Goal: Information Seeking & Learning: Find specific fact

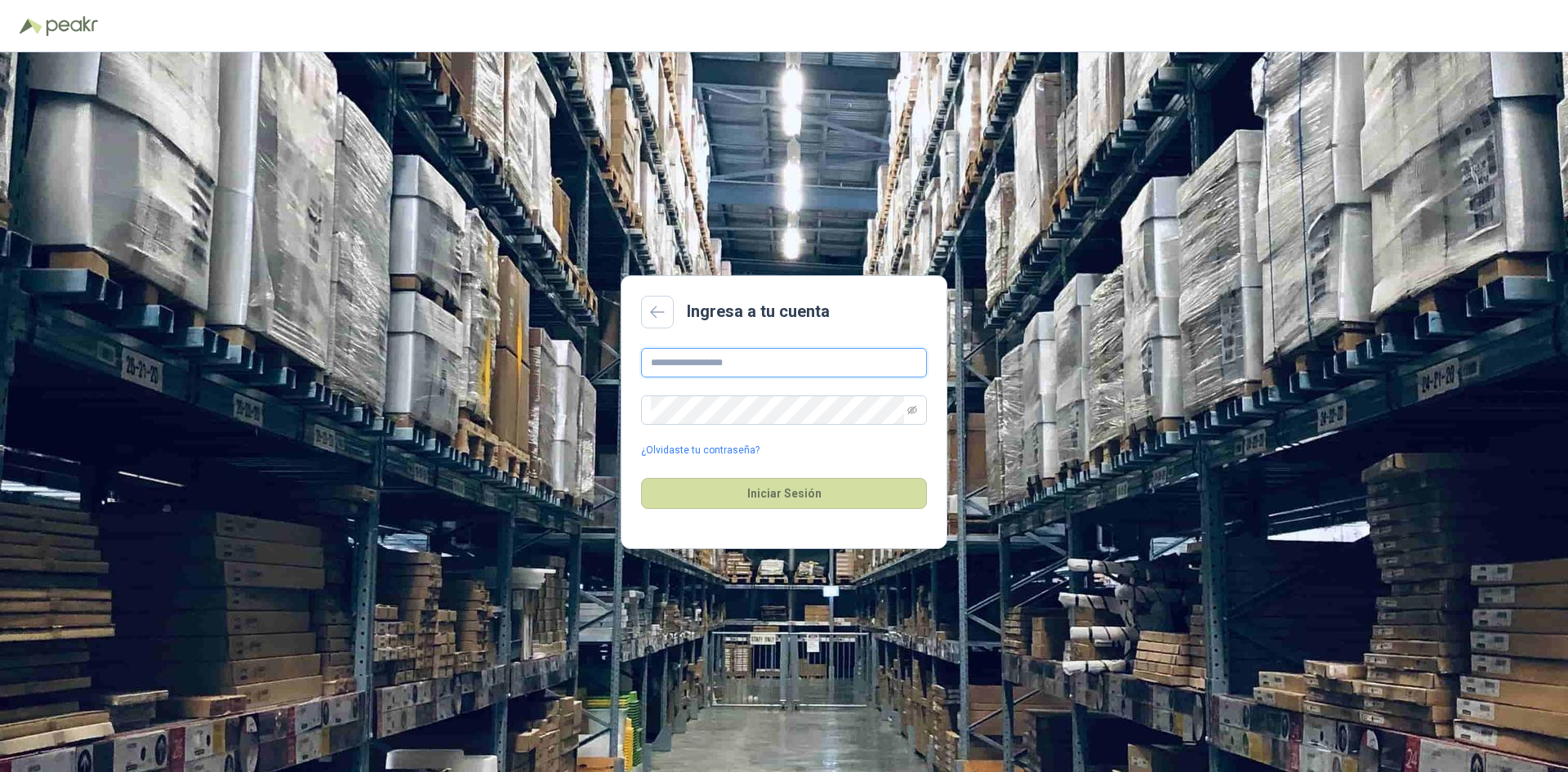
click at [684, 354] on input "text" at bounding box center [784, 362] width 286 height 29
type input "*"
type input "**********"
click at [856, 493] on button "Iniciar Sesión" at bounding box center [784, 493] width 286 height 31
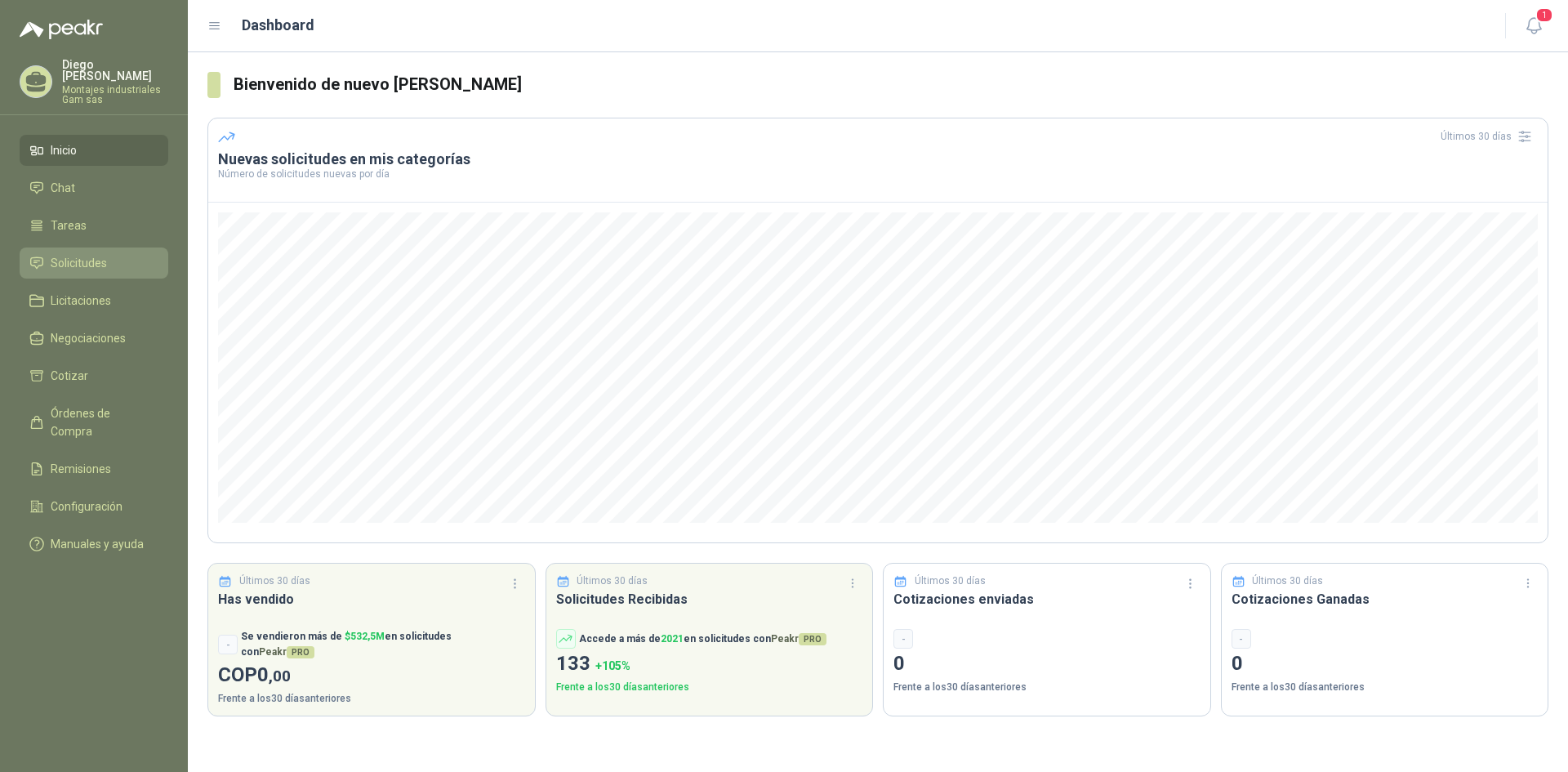
click at [70, 254] on span "Solicitudes" at bounding box center [78, 263] width 56 height 18
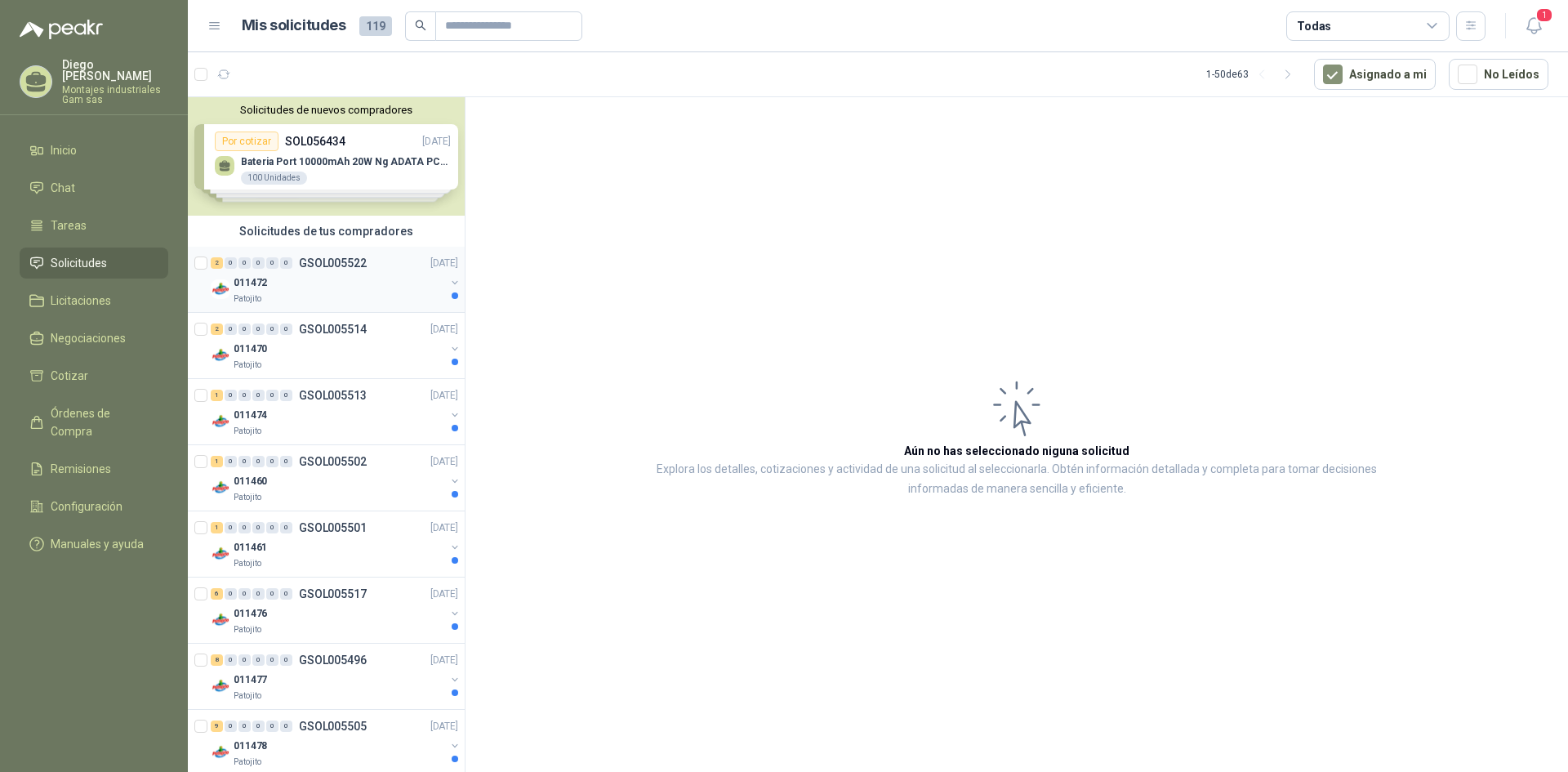
click at [320, 269] on p "GSOL005522" at bounding box center [333, 263] width 67 height 12
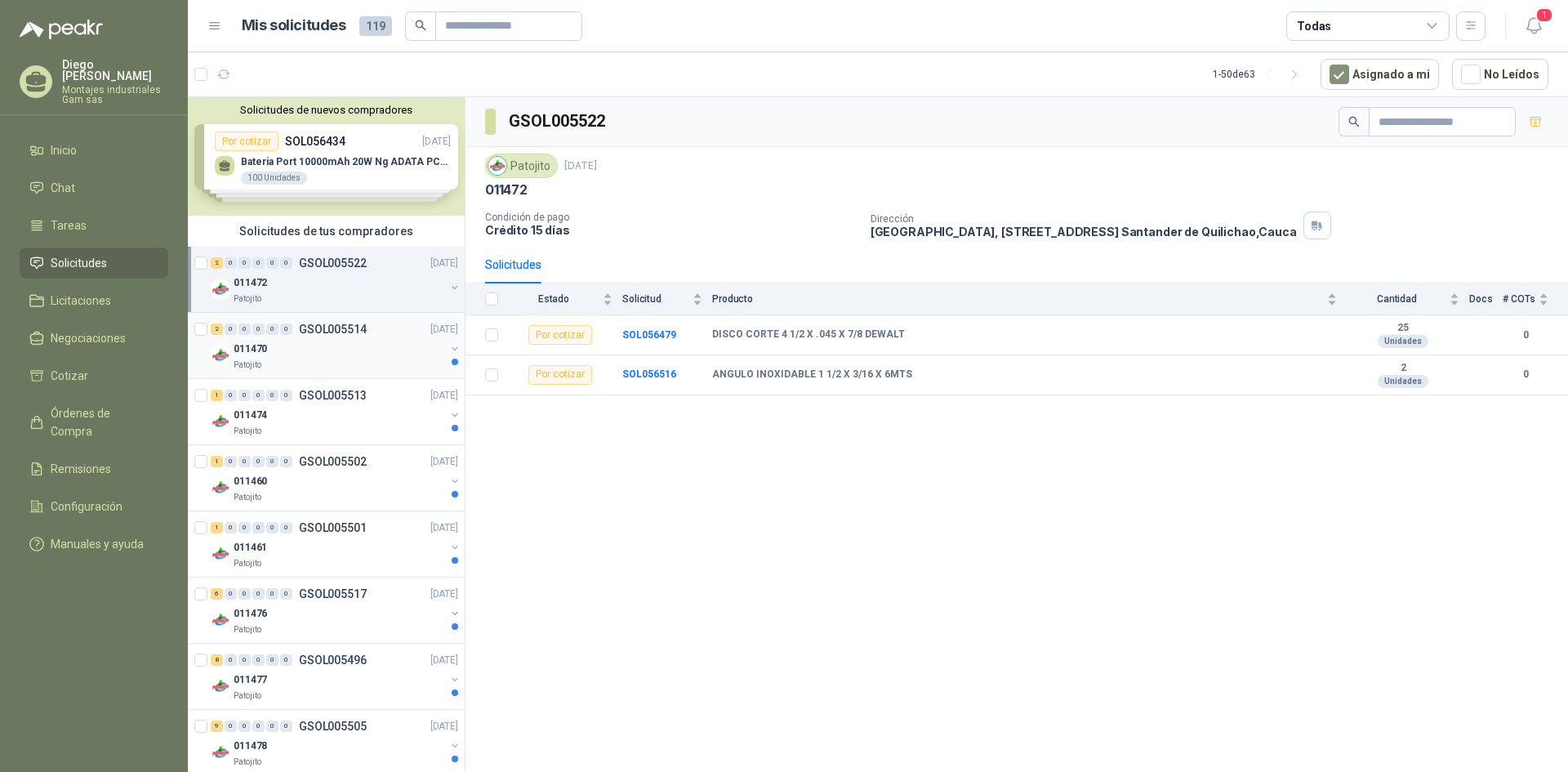
click at [320, 329] on p "GSOL005514" at bounding box center [333, 329] width 67 height 12
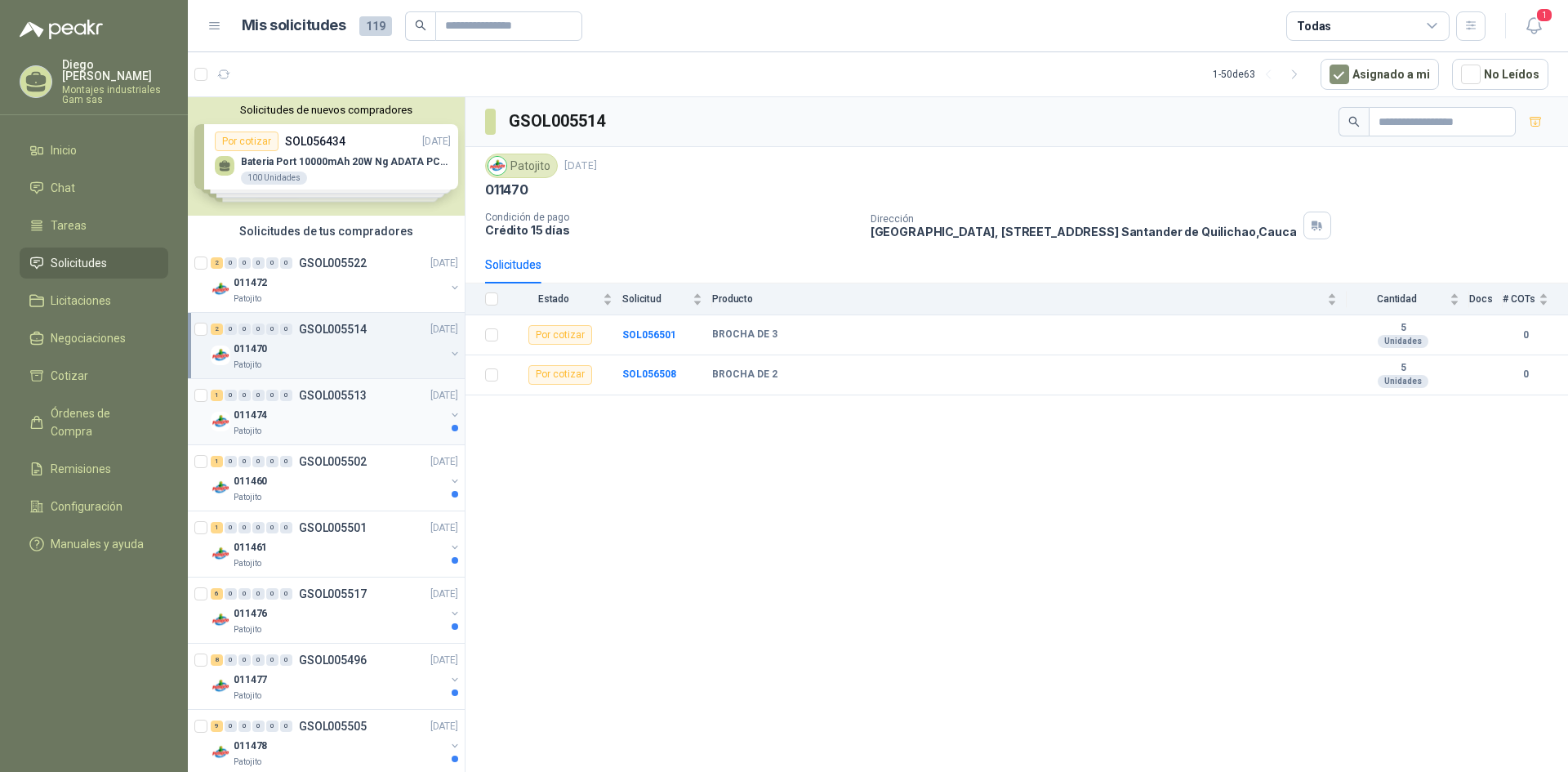
click at [322, 394] on p "GSOL005513" at bounding box center [333, 395] width 67 height 12
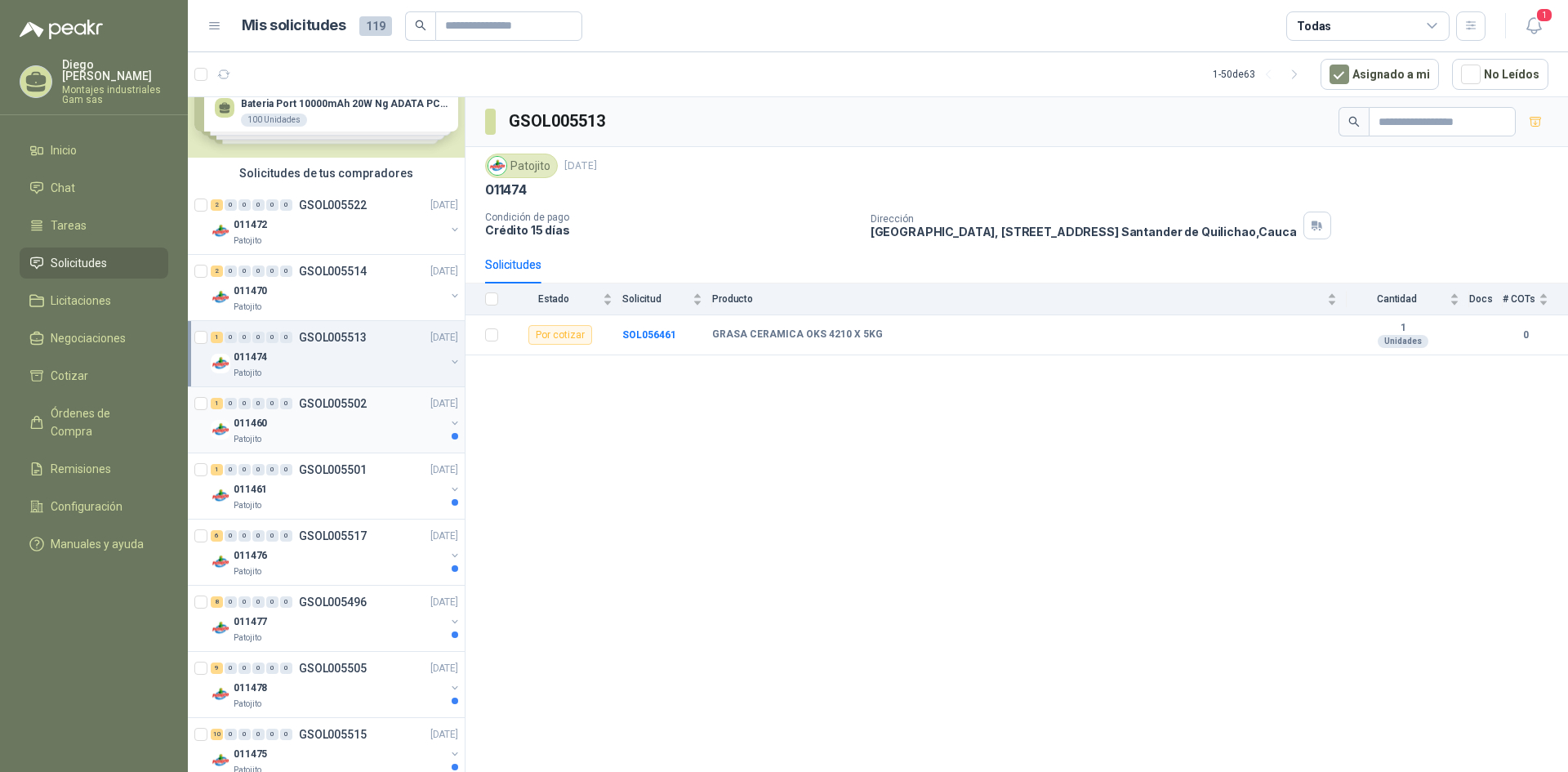
scroll to position [82, 0]
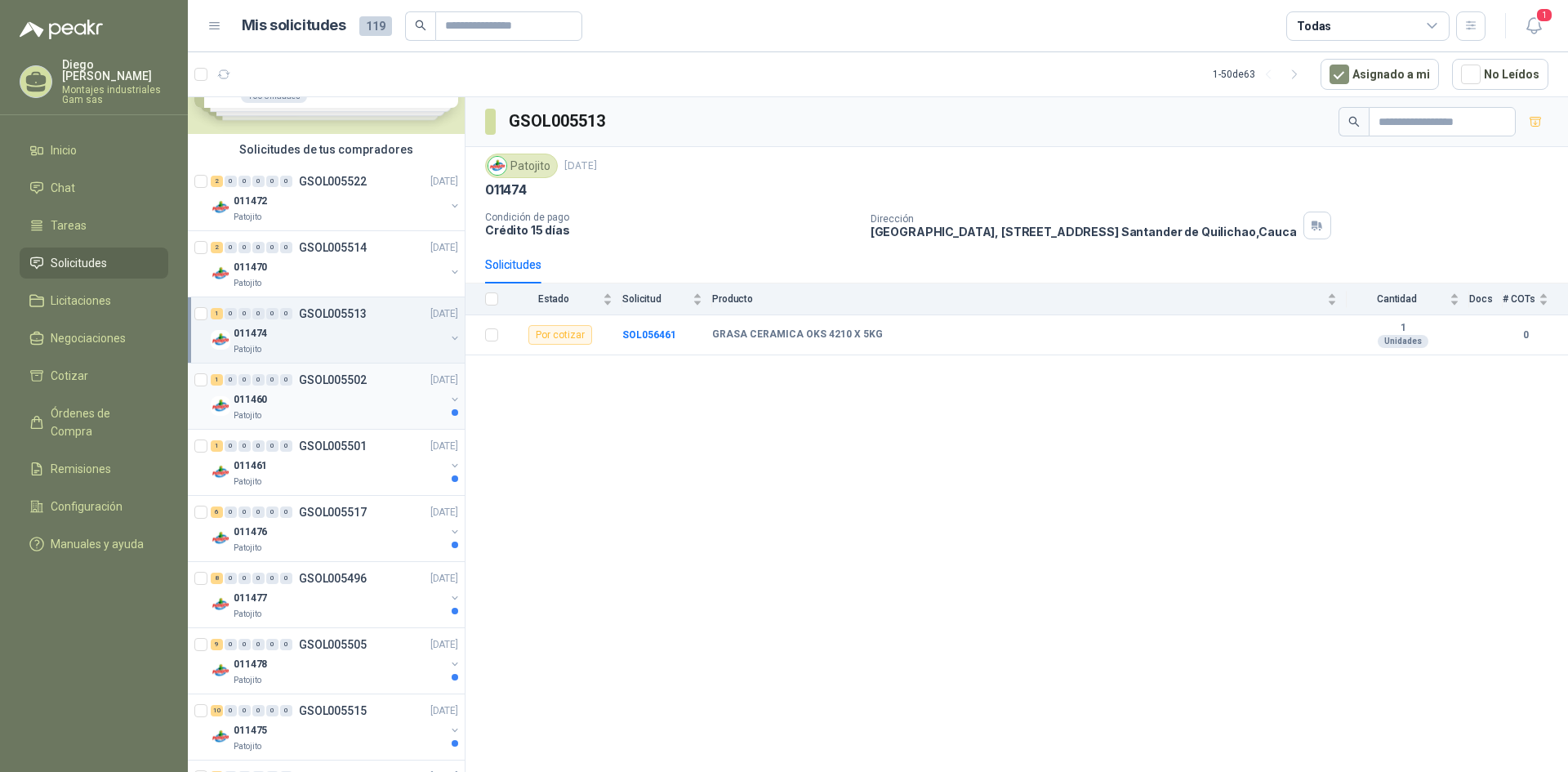
click at [341, 387] on div "1 0 0 0 0 0 GSOL005502 [DATE]" at bounding box center [336, 380] width 250 height 20
click at [343, 378] on p "GSOL005502" at bounding box center [333, 379] width 67 height 12
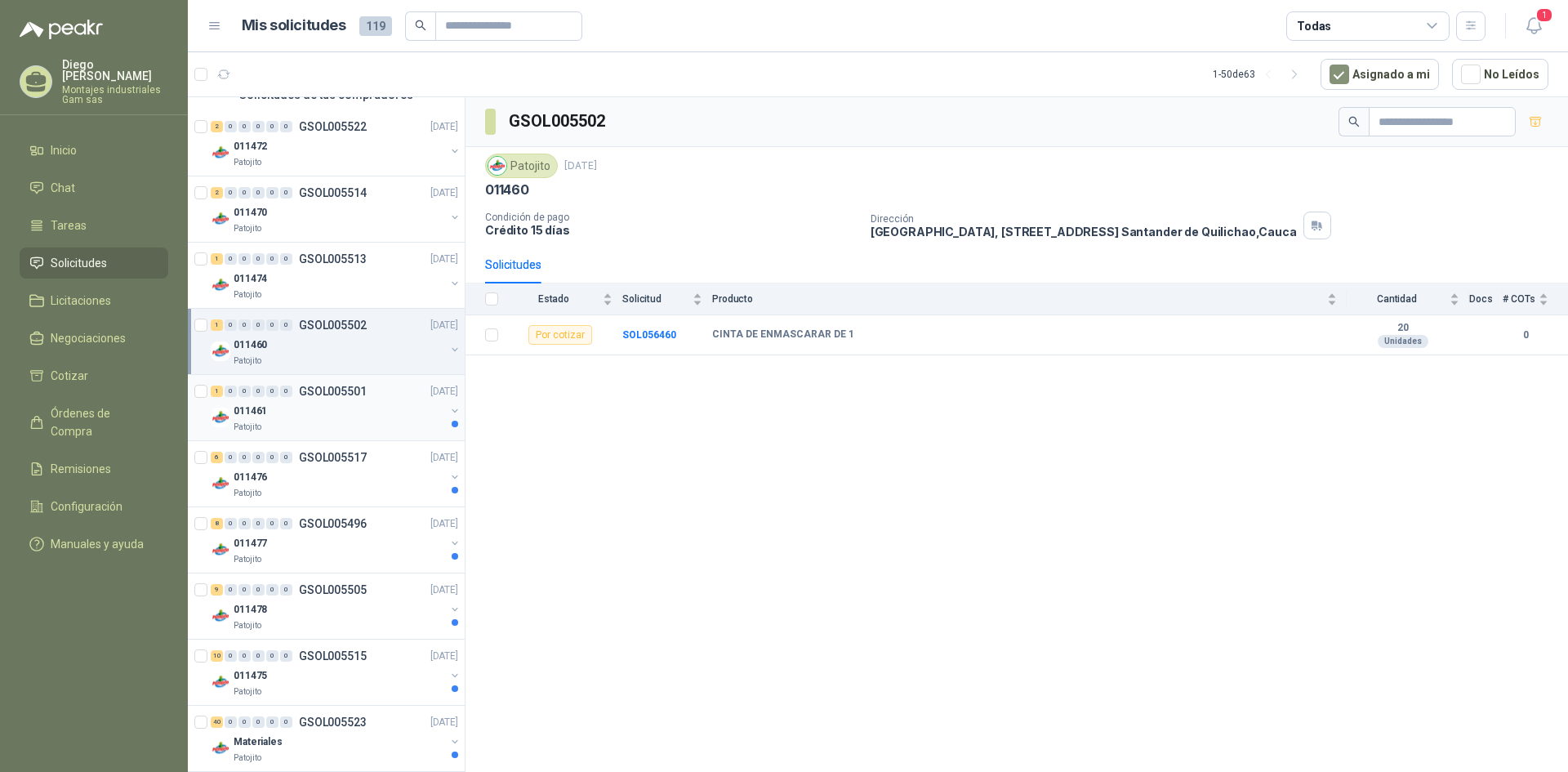
scroll to position [163, 0]
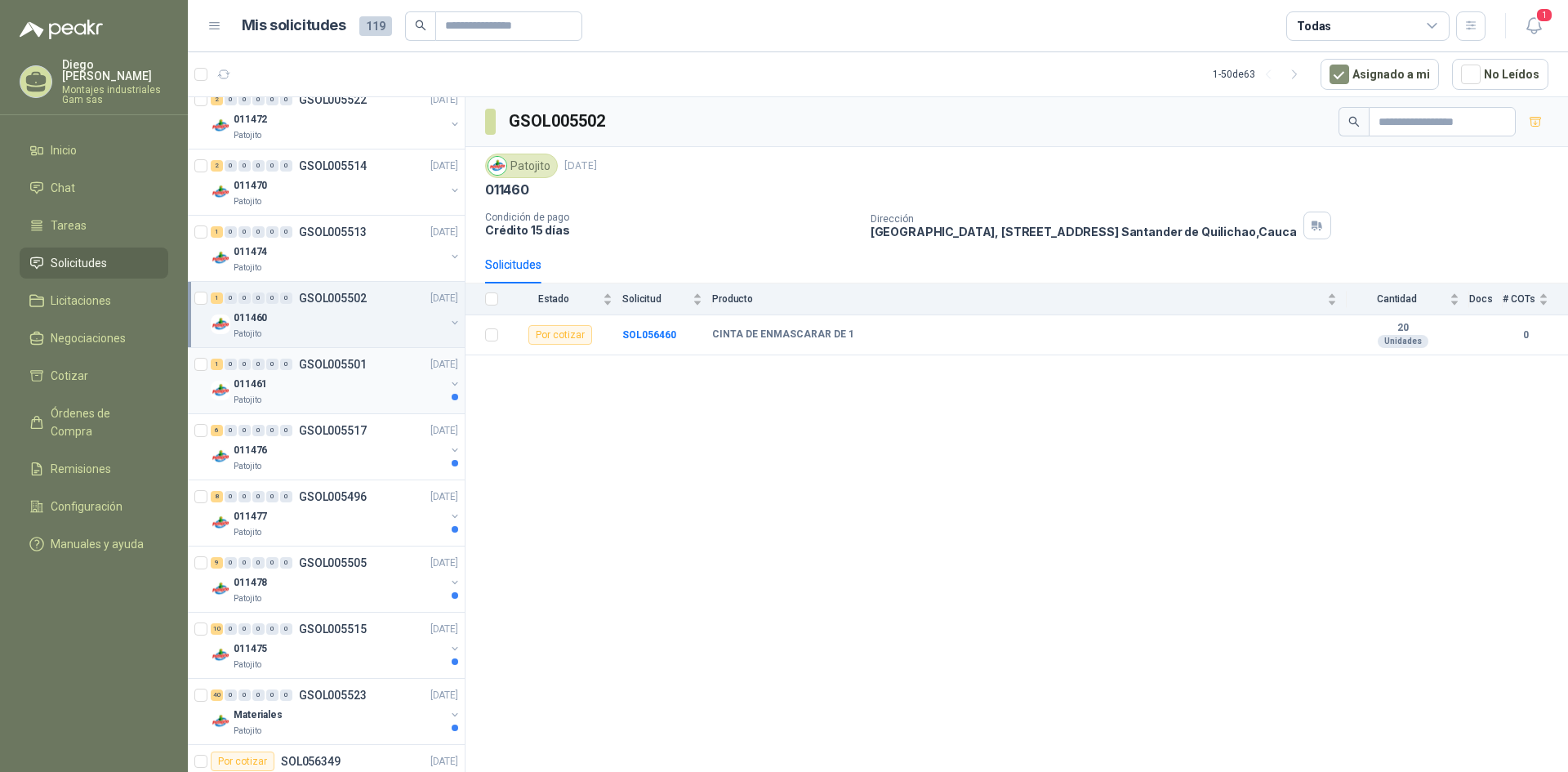
click at [344, 363] on p "GSOL005501" at bounding box center [333, 364] width 67 height 12
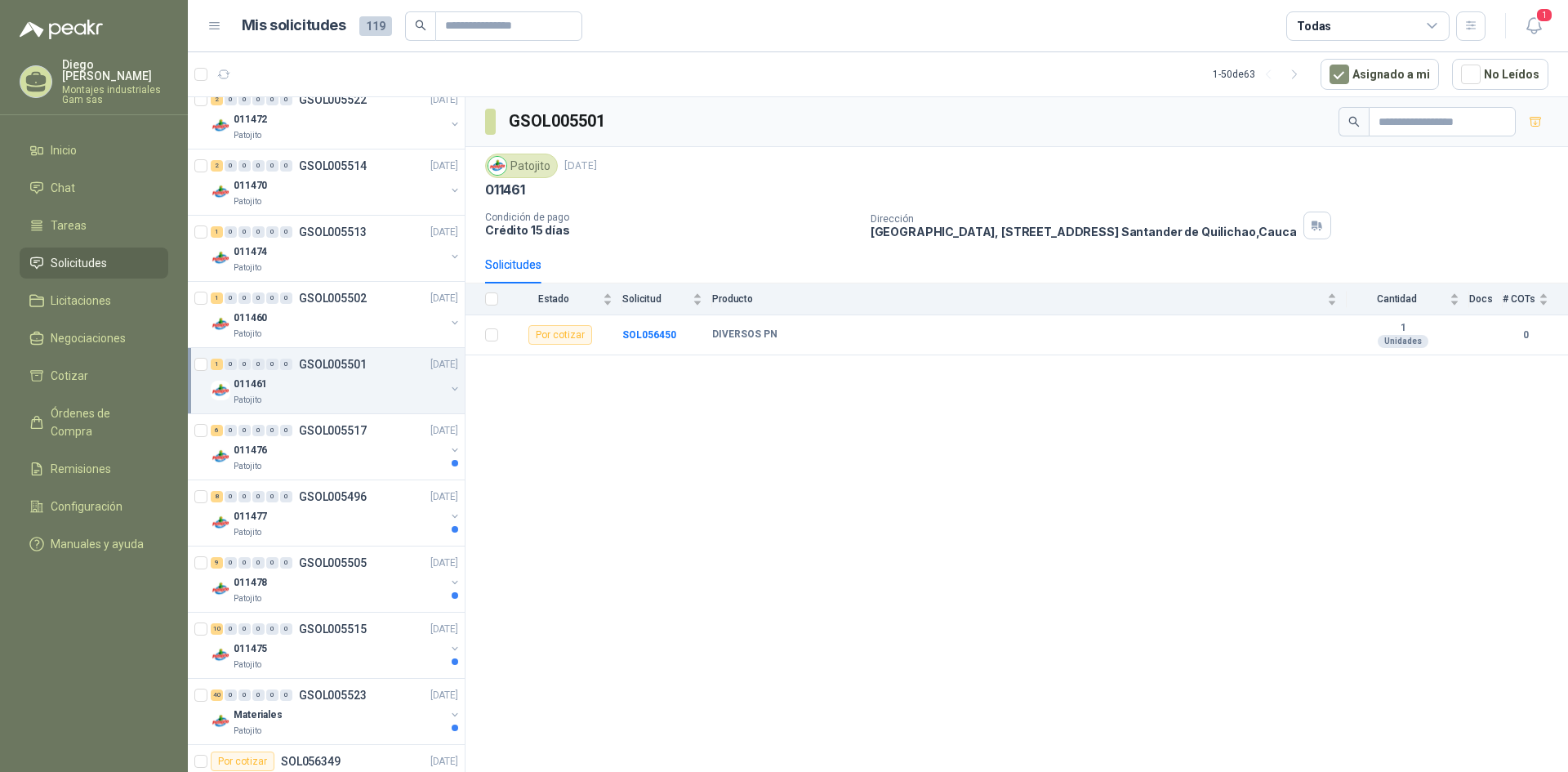
scroll to position [245, 0]
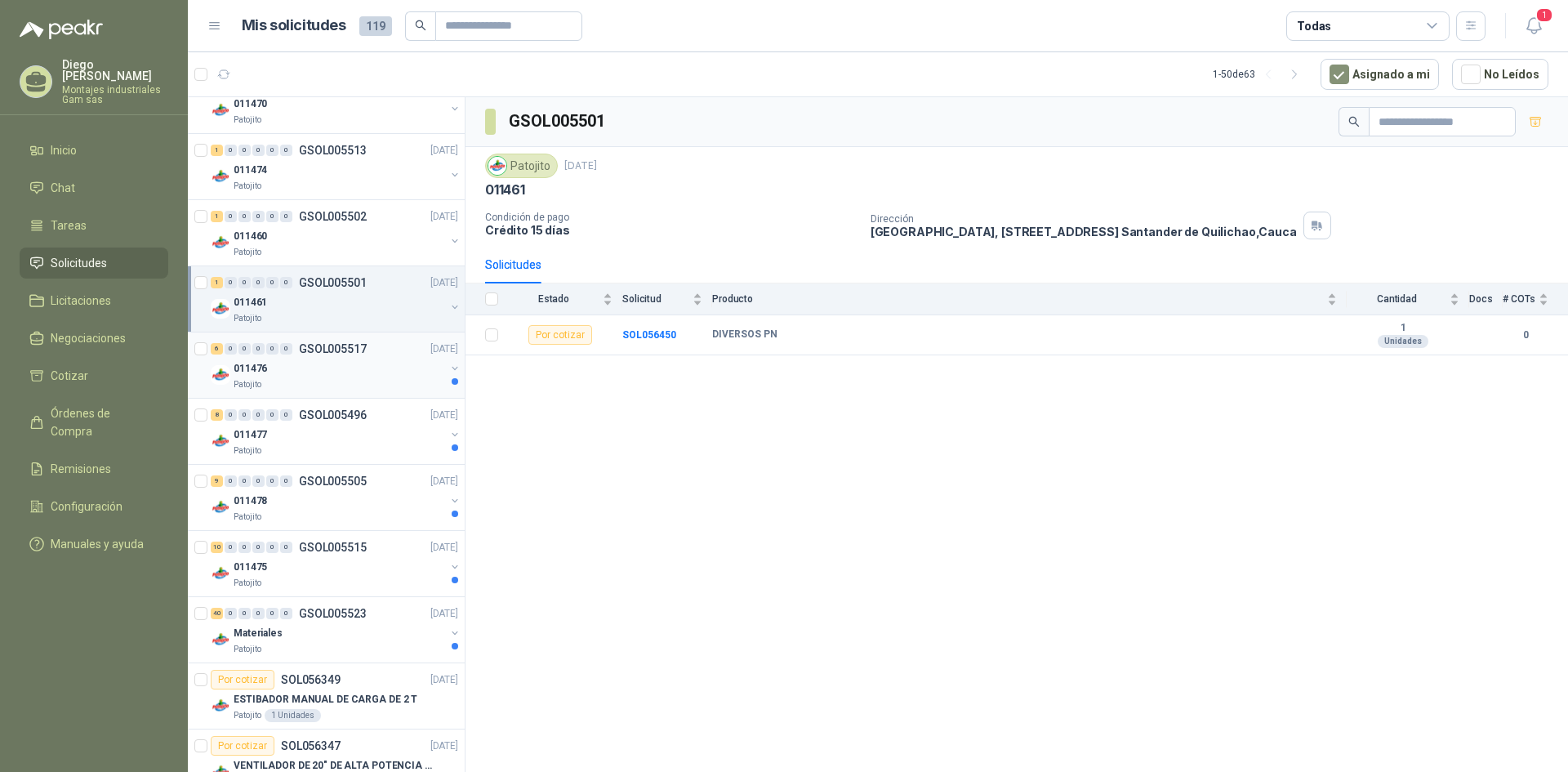
click at [333, 353] on p "GSOL005517" at bounding box center [333, 348] width 67 height 12
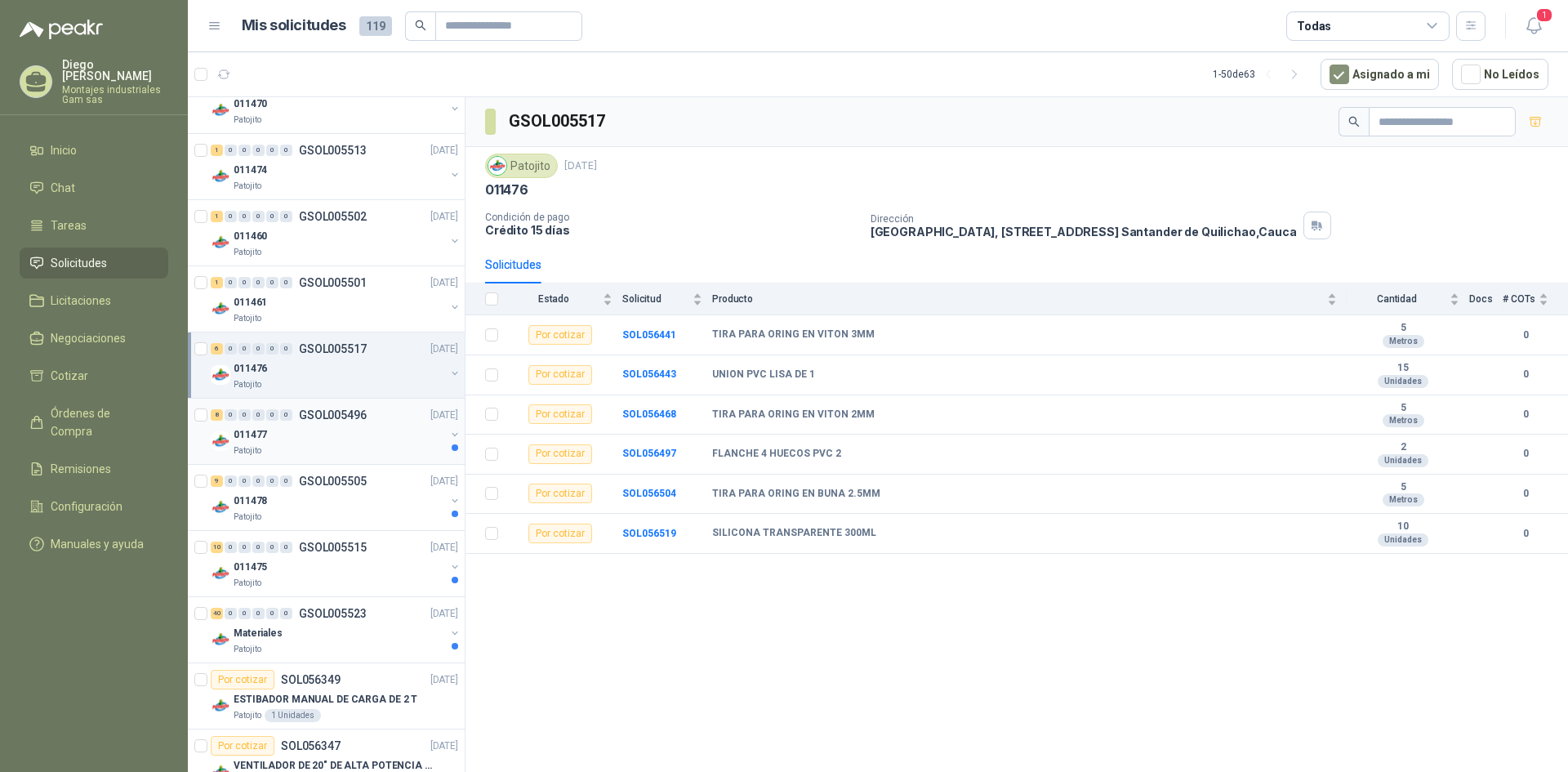
click at [328, 410] on p "GSOL005496" at bounding box center [333, 415] width 67 height 12
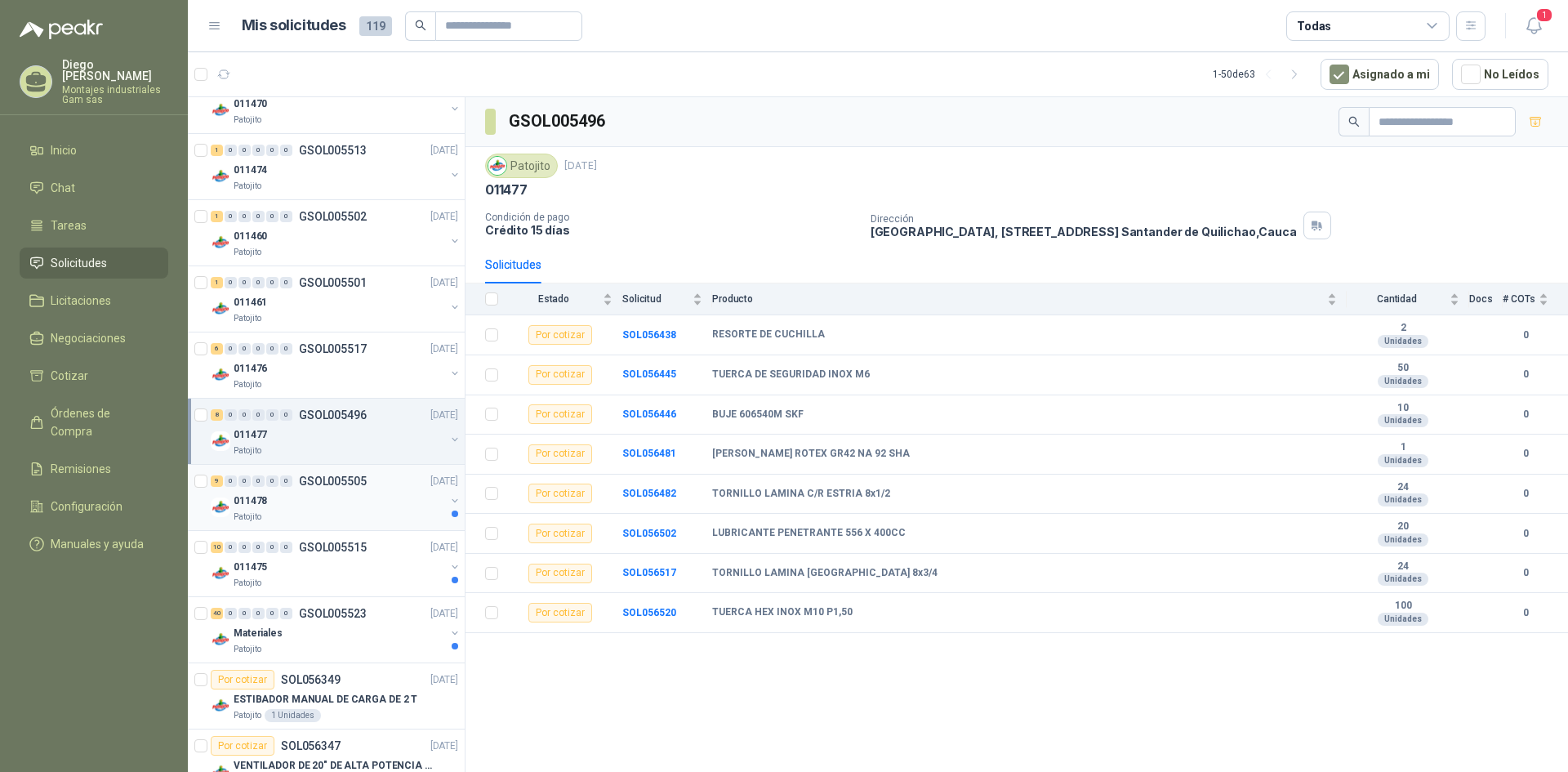
click at [324, 482] on p "GSOL005505" at bounding box center [333, 481] width 67 height 12
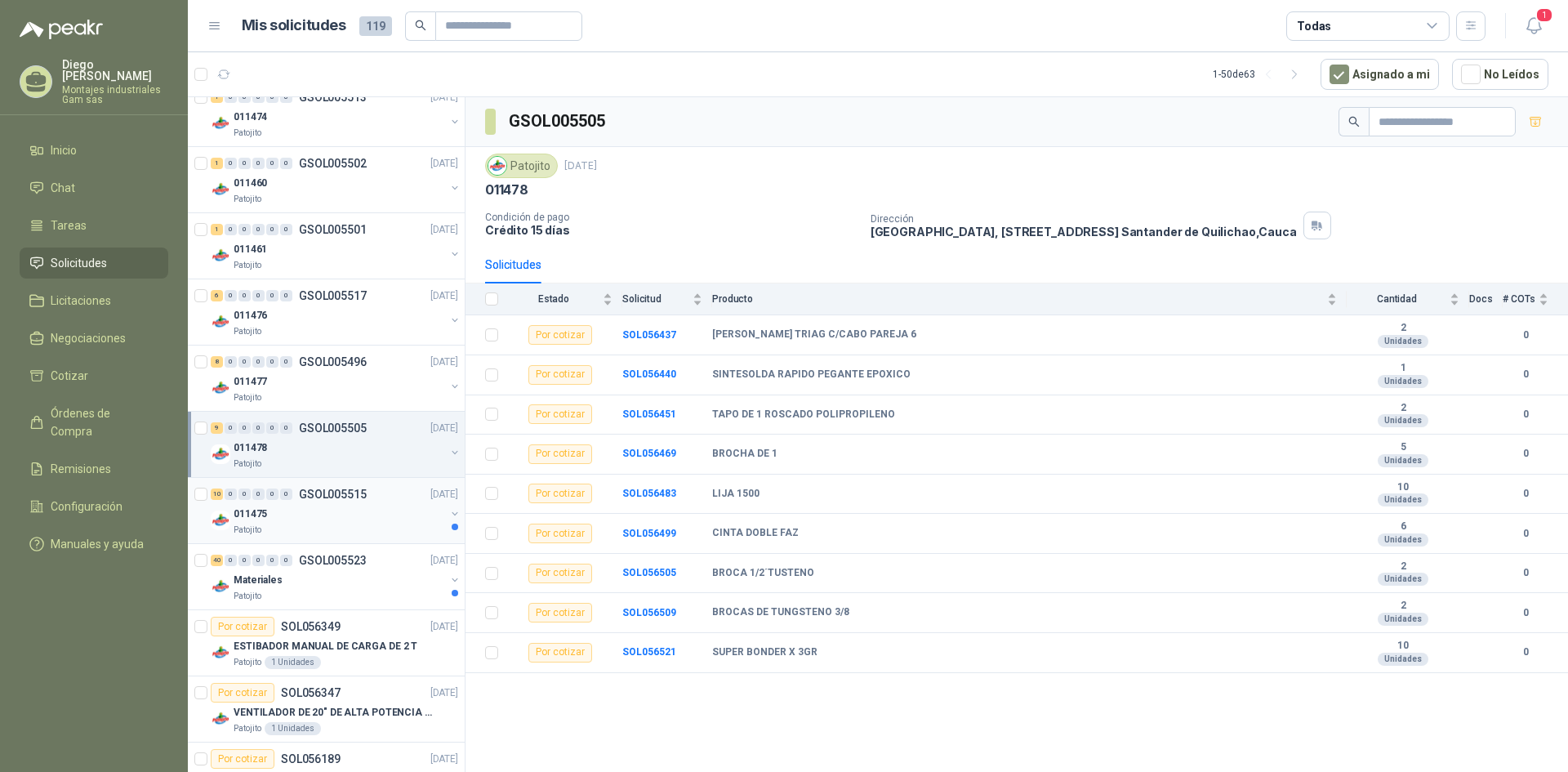
scroll to position [327, 0]
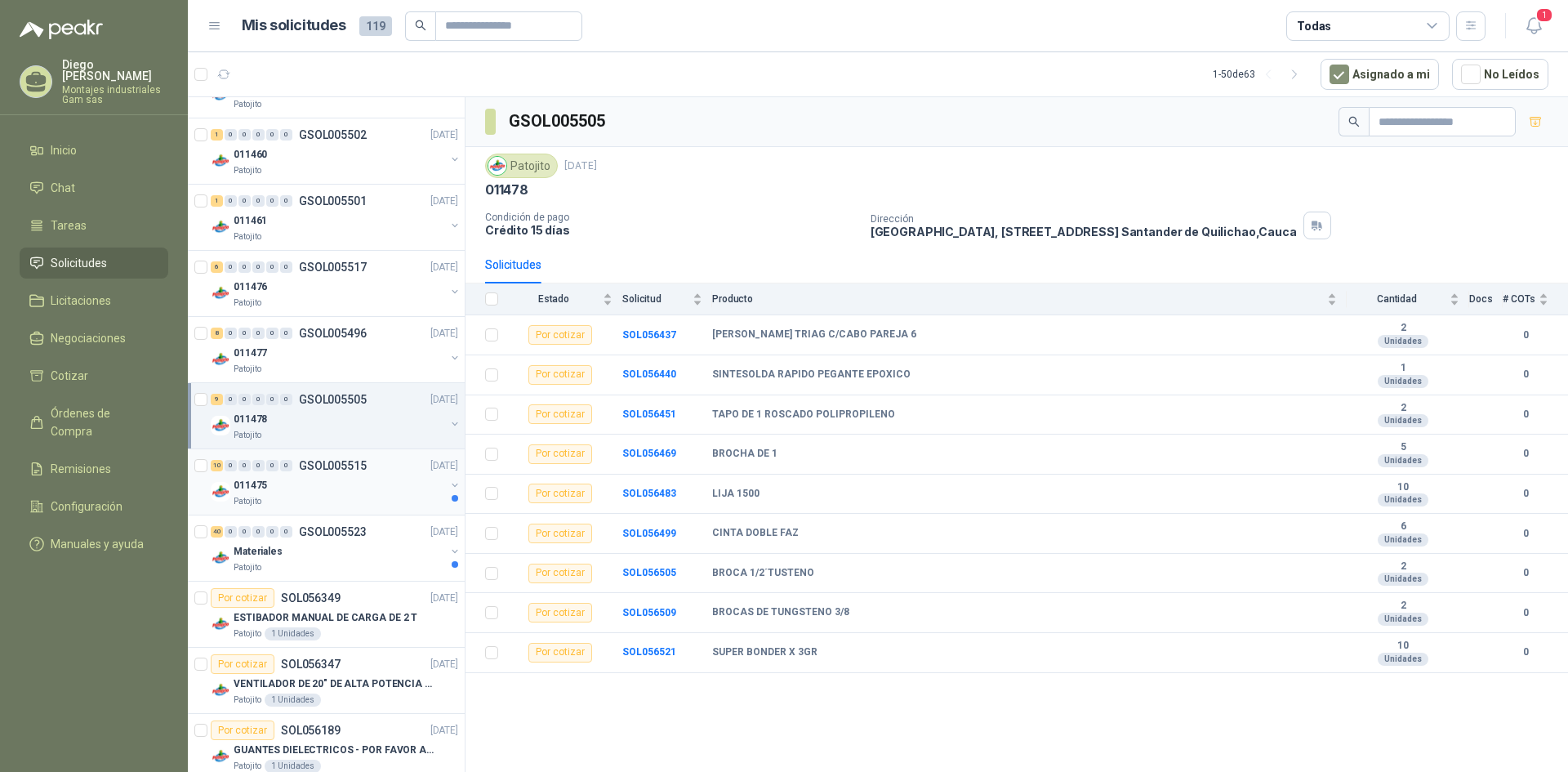
click at [324, 472] on p "GSOL005515" at bounding box center [333, 466] width 67 height 12
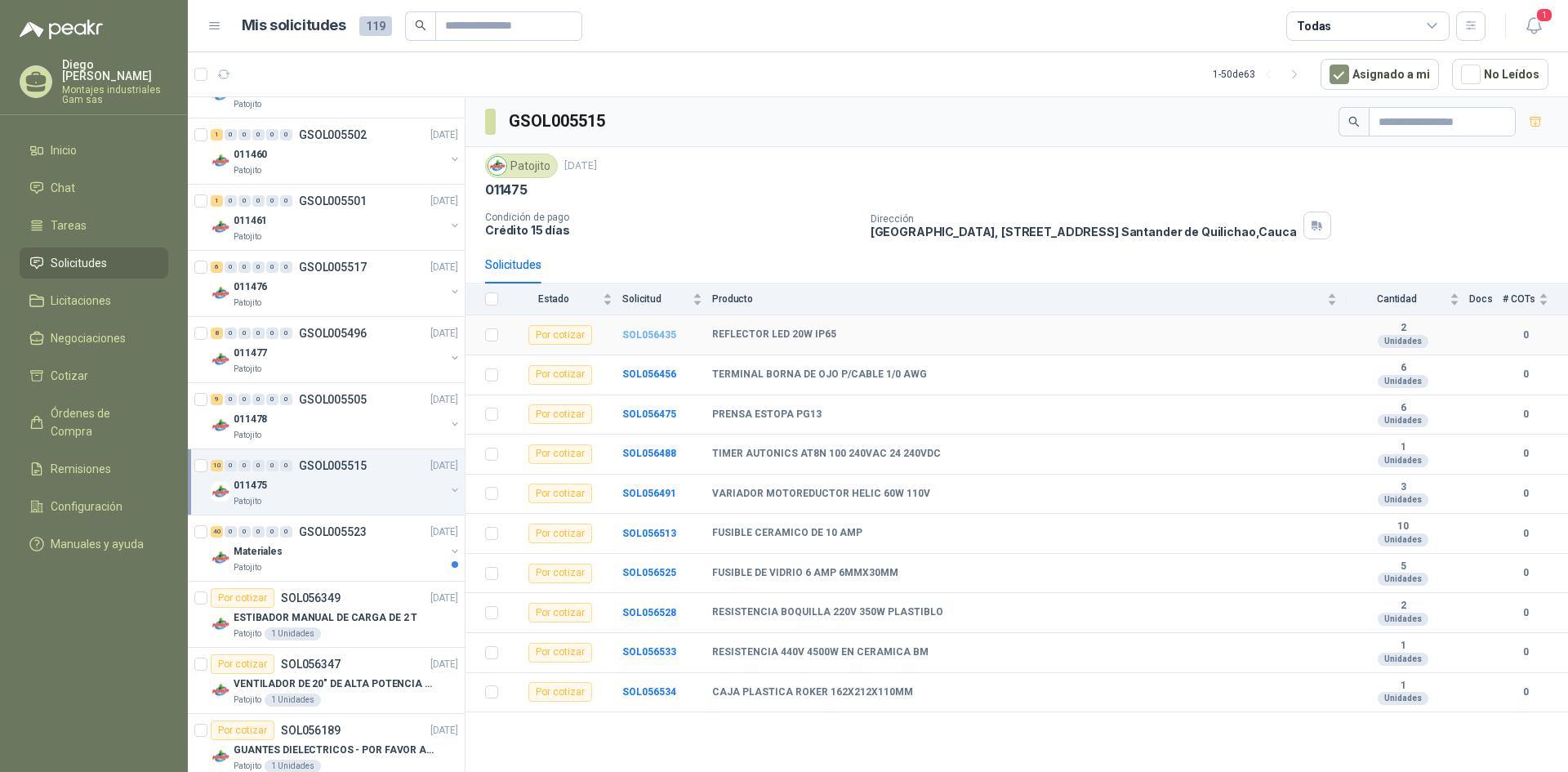
click at [645, 332] on b "SOL056435" at bounding box center [649, 335] width 54 height 12
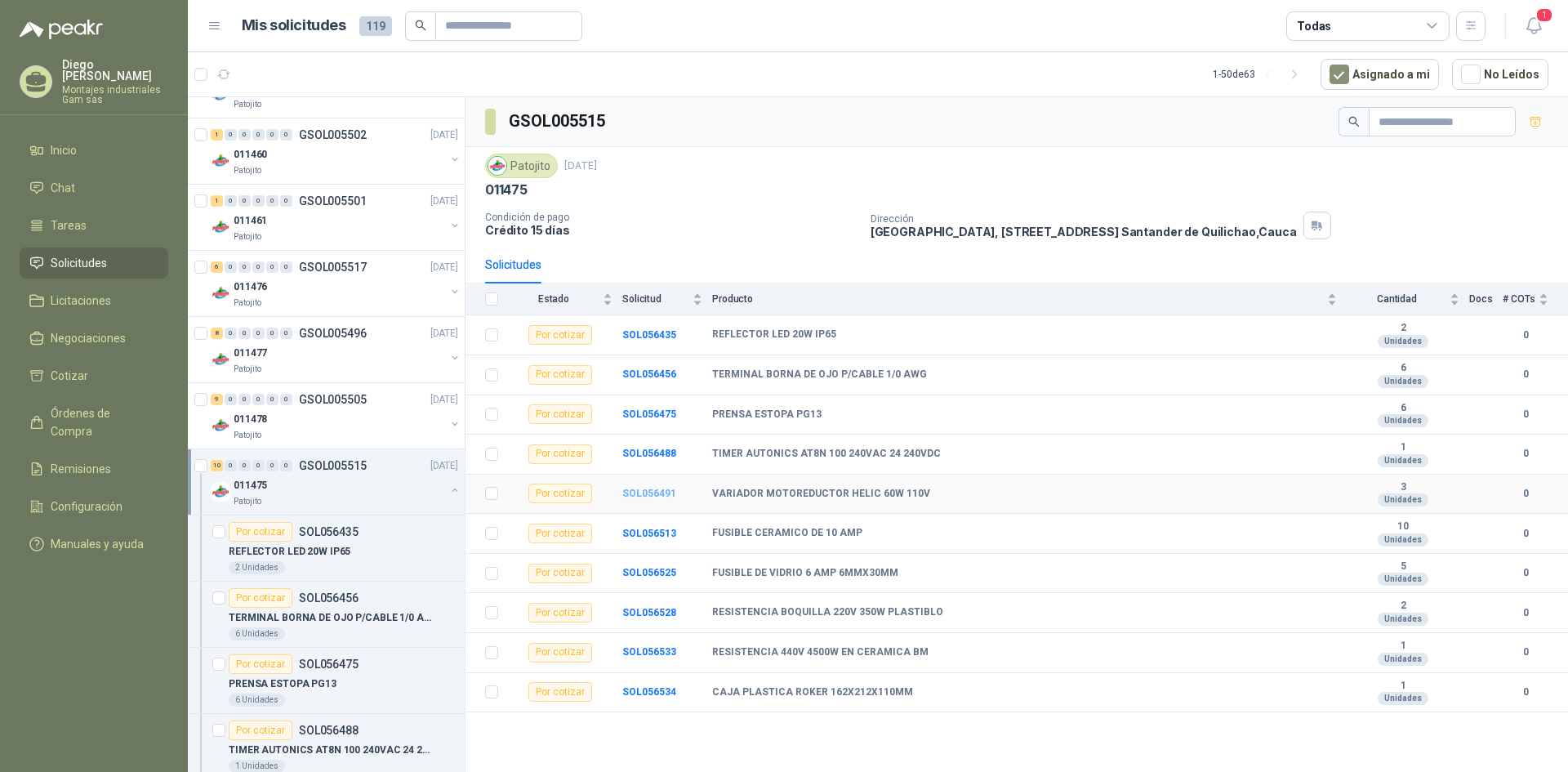
click at [652, 489] on b "SOL056491" at bounding box center [649, 493] width 54 height 12
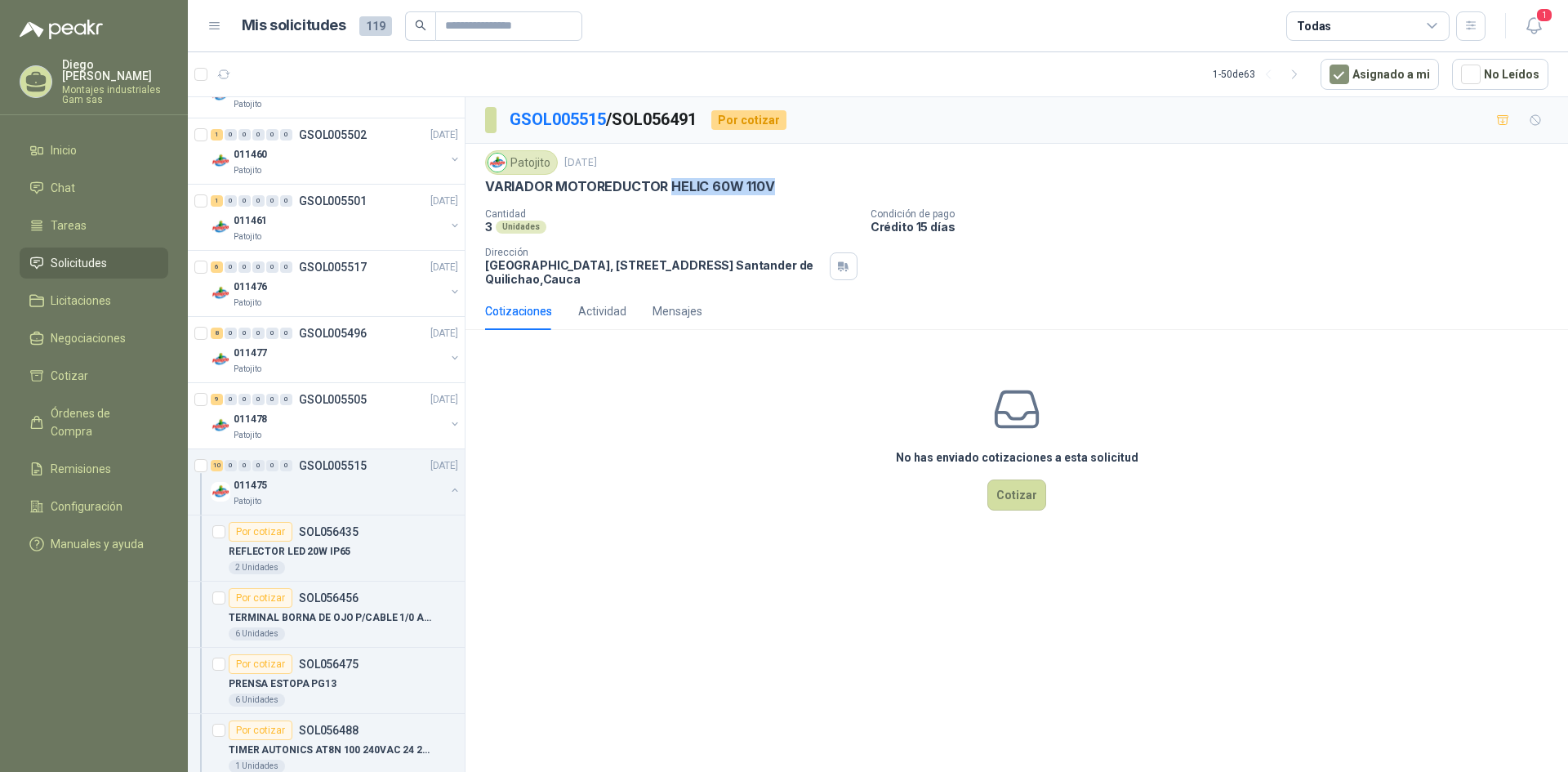
drag, startPoint x: 668, startPoint y: 181, endPoint x: 788, endPoint y: 188, distance: 120.2
click at [788, 188] on div "VARIADOR MOTOREDUCTOR HELIC 60W 110V" at bounding box center [1016, 187] width 1063 height 17
click at [649, 215] on p "Cantidad" at bounding box center [670, 214] width 372 height 12
drag, startPoint x: 485, startPoint y: 184, endPoint x: 872, endPoint y: 189, distance: 387.0
click at [872, 189] on div "VARIADOR MOTOREDUCTOR HELIC 60W 110V" at bounding box center [1016, 187] width 1063 height 17
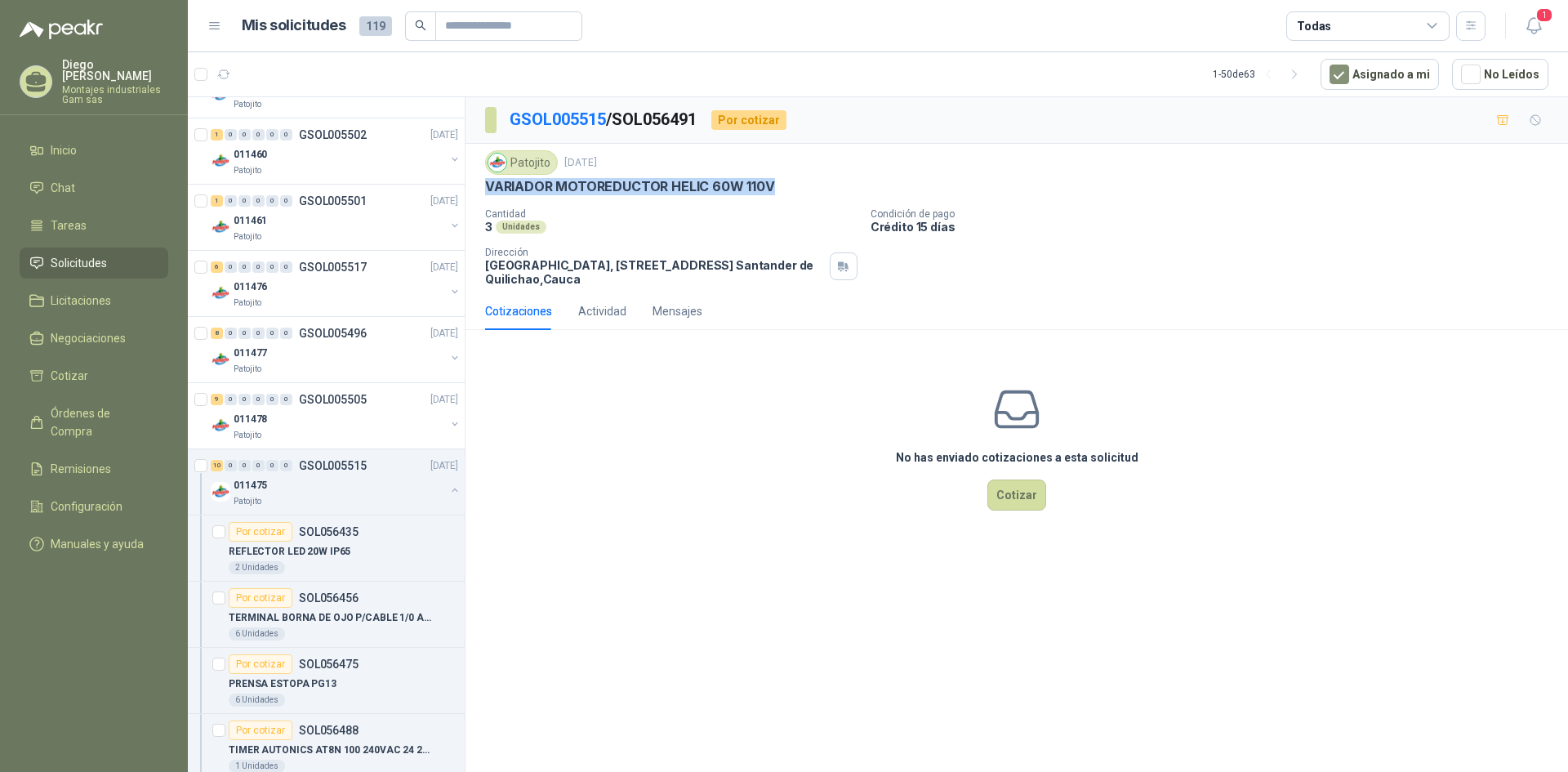
copy p "VARIADOR MOTOREDUCTOR HELIC 60W 110V"
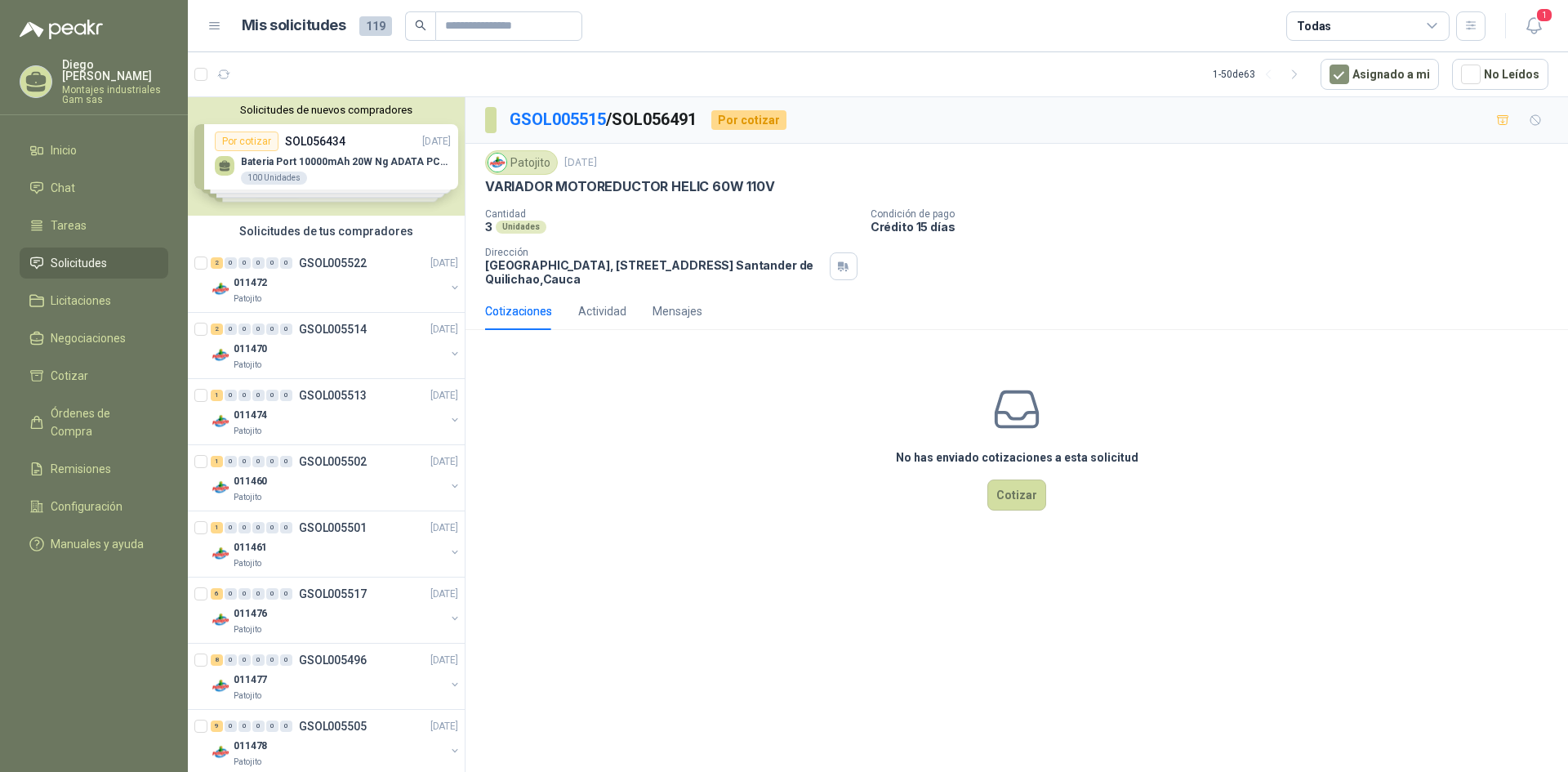
click at [659, 67] on article "1 - 50 de 63 Asignado a mi No Leídos" at bounding box center [878, 75] width 1380 height 44
click at [627, 447] on div "No has enviado cotizaciones a esta solicitud Cotizar" at bounding box center [1017, 447] width 1103 height 209
click at [606, 312] on div "Actividad" at bounding box center [602, 311] width 48 height 18
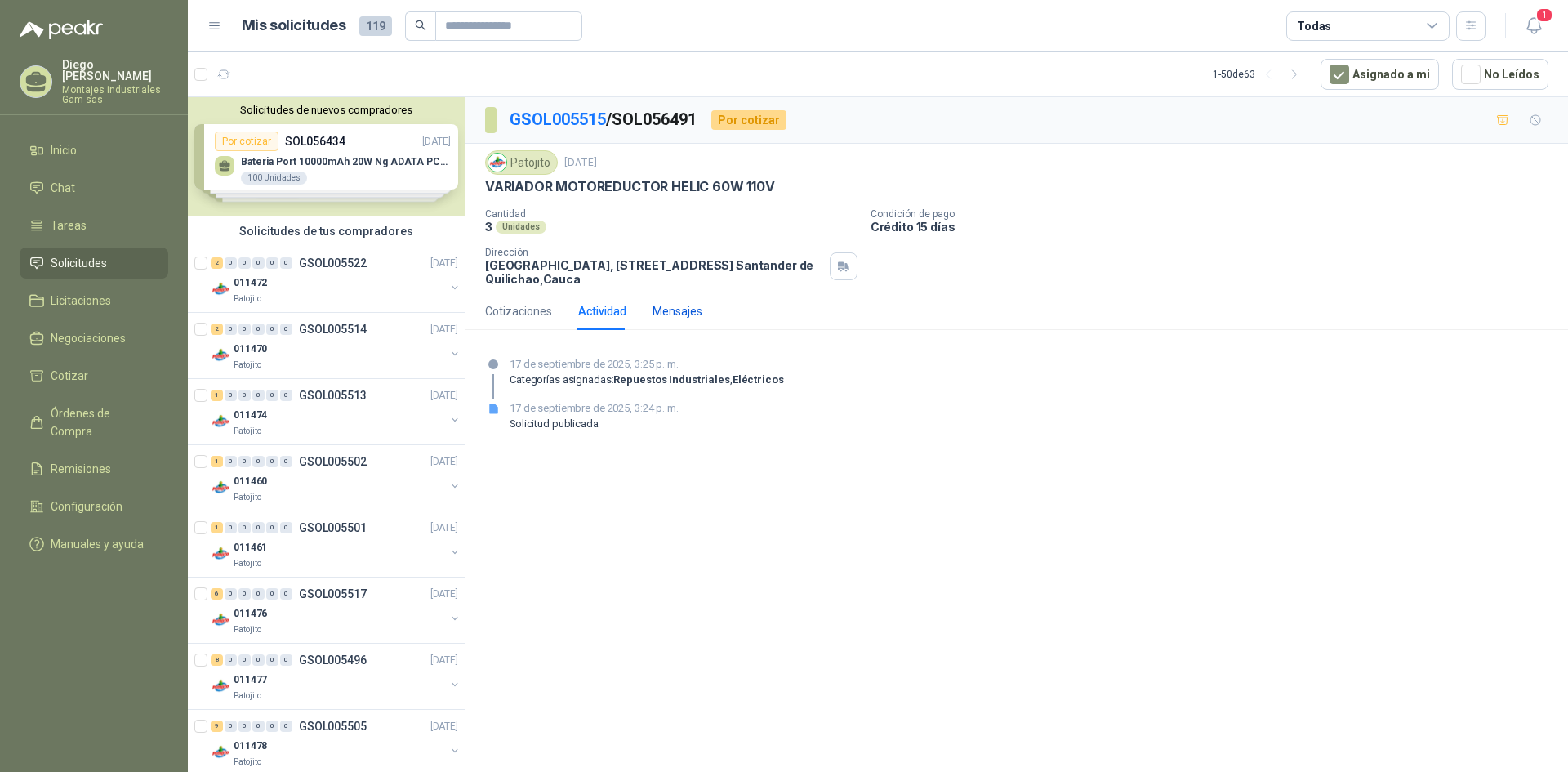
click at [670, 312] on div "Mensajes" at bounding box center [677, 311] width 50 height 18
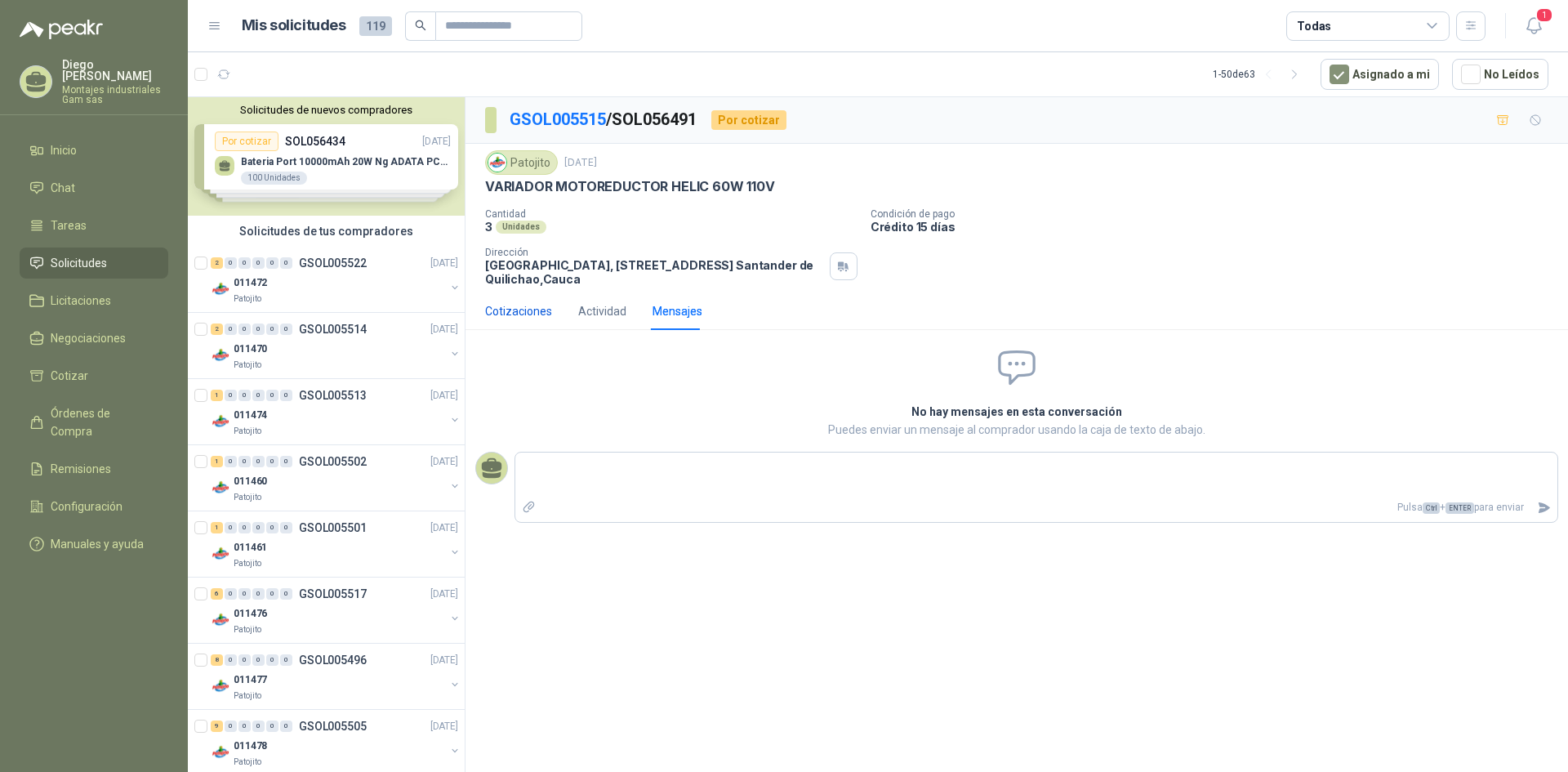
click at [527, 312] on div "Cotizaciones" at bounding box center [518, 311] width 67 height 18
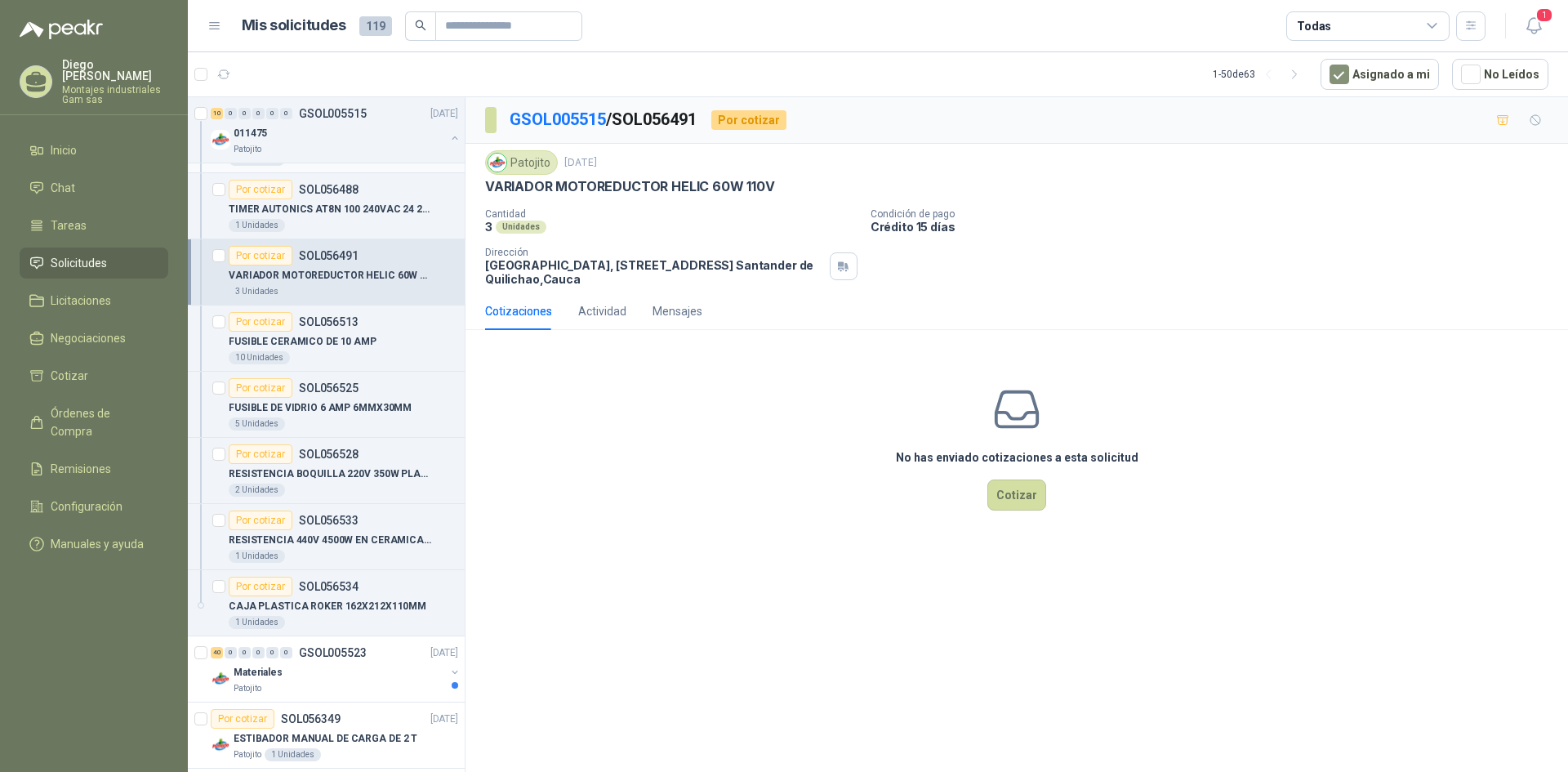
scroll to position [899, 0]
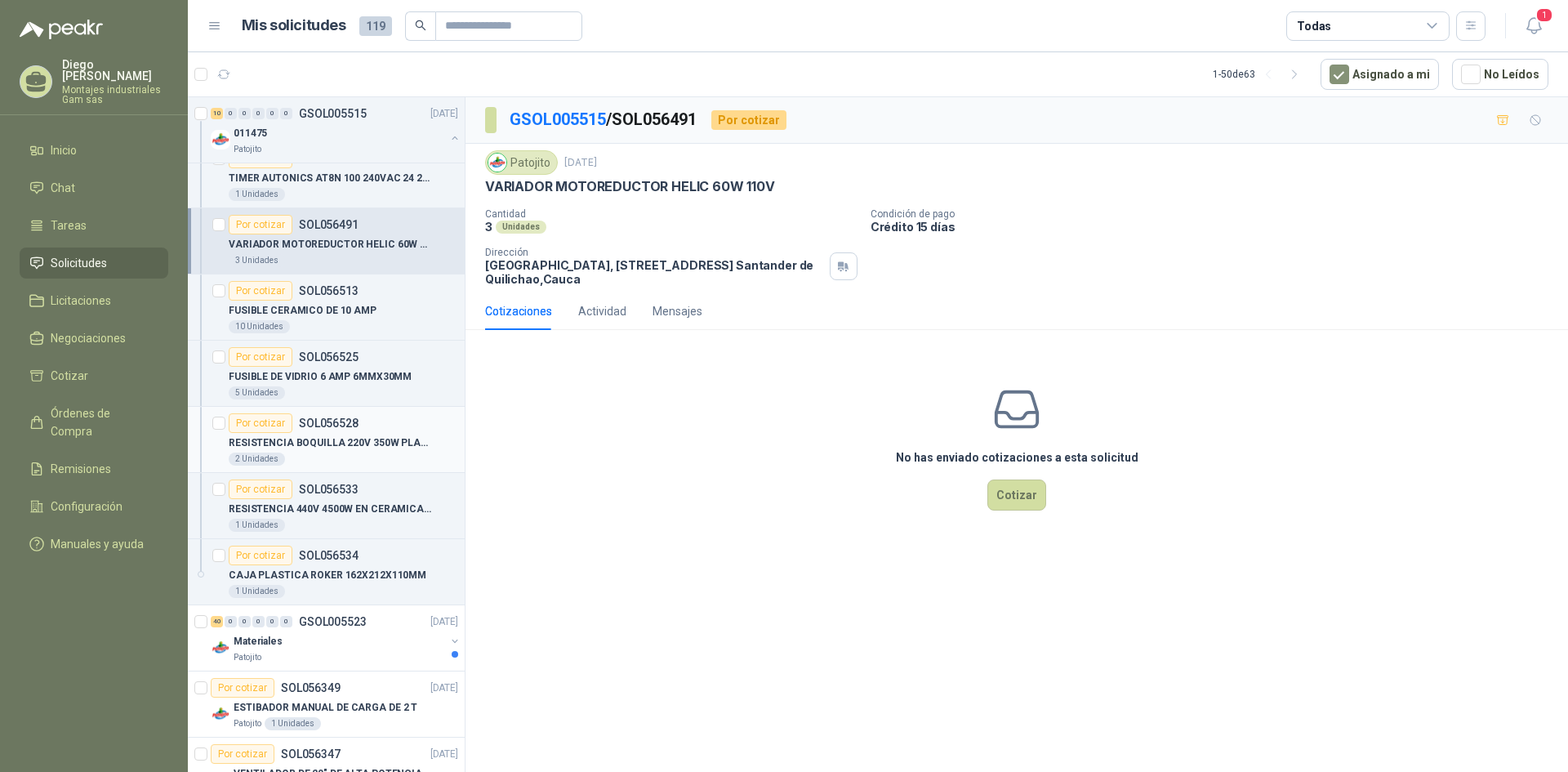
click at [329, 426] on p "SOL056528" at bounding box center [329, 423] width 59 height 12
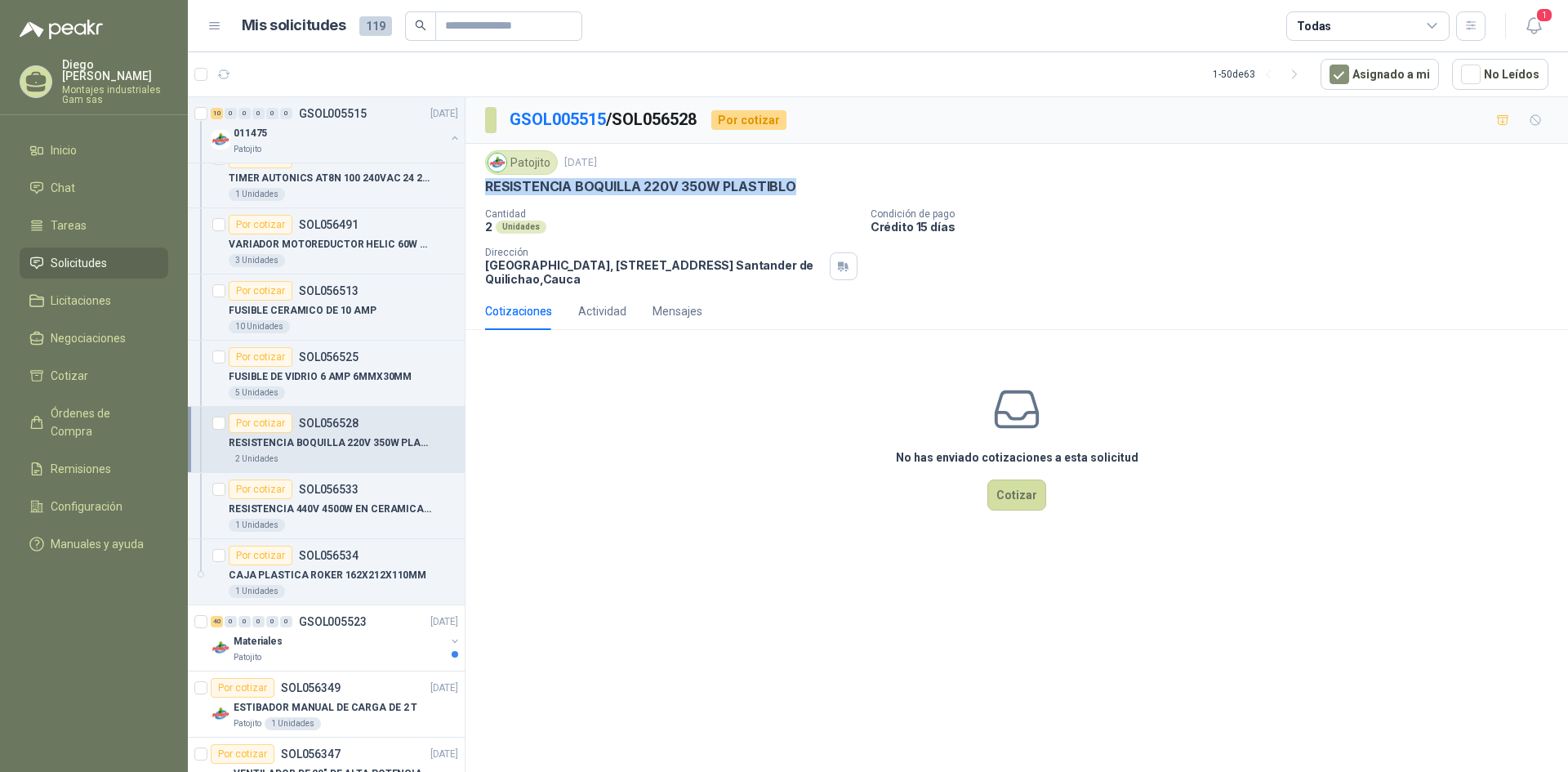
drag, startPoint x: 789, startPoint y: 182, endPoint x: 487, endPoint y: 192, distance: 302.2
click at [487, 192] on p "RESISTENCIA BOQUILLA 220V 350W PLASTIBLO" at bounding box center [640, 187] width 311 height 17
copy p "RESISTENCIA BOQUILLA 220V 350W PLASTIBLO"
click at [367, 504] on p "RESISTENCIA 440V 4500W EN CERAMICA BM" at bounding box center [330, 509] width 203 height 15
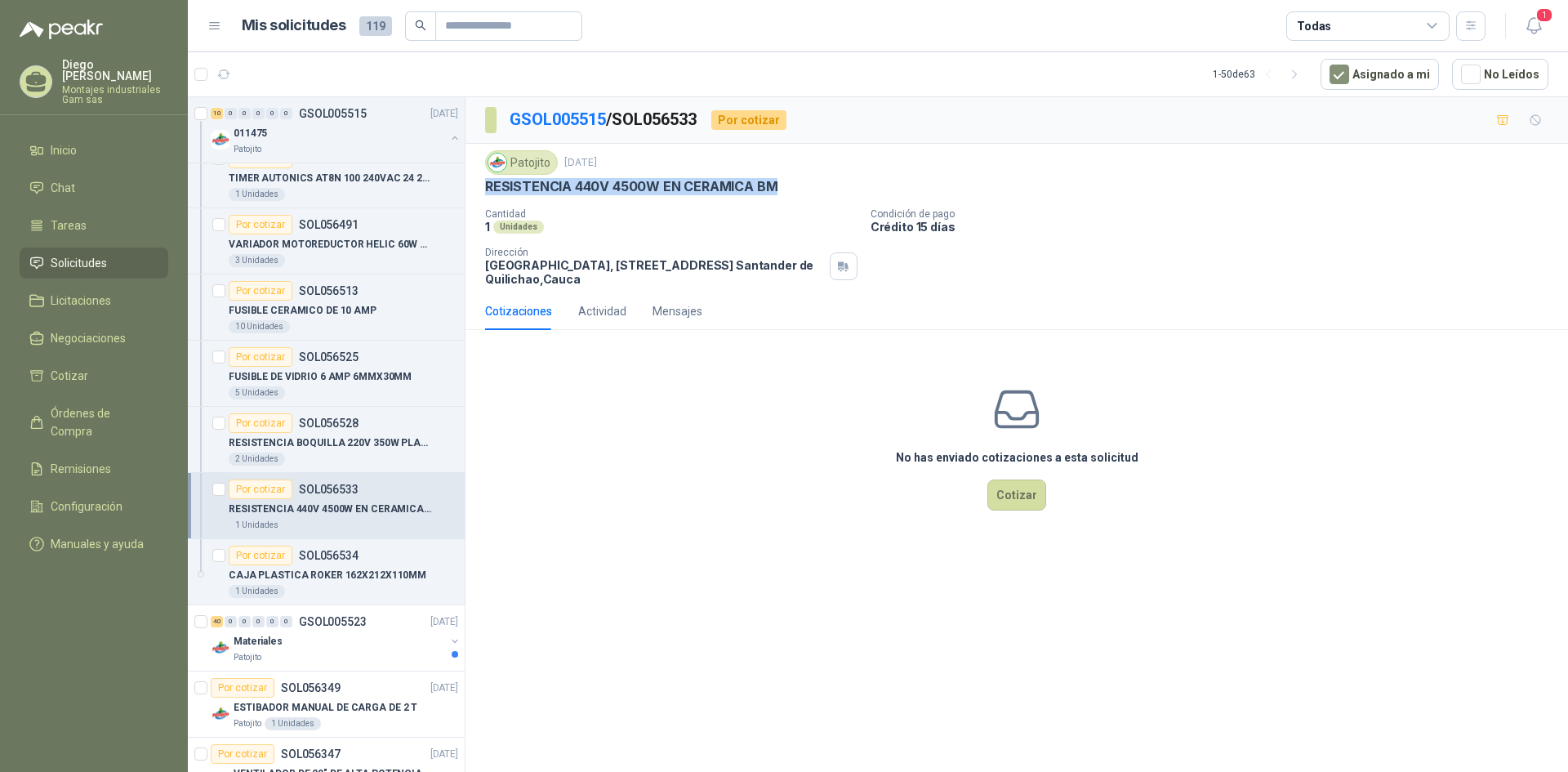
drag, startPoint x: 772, startPoint y: 184, endPoint x: 483, endPoint y: 188, distance: 289.0
click at [483, 188] on div "Patojito [DATE] RESISTENCIA 440V 4500W EN CERAMICA BM Cantidad 1 Unidades Condi…" at bounding box center [1017, 218] width 1103 height 148
copy p "RESISTENCIA 440V 4500W EN CERAMICA BM"
click at [344, 572] on p "CAJA PLASTICA ROKER 162X212X110MM" at bounding box center [328, 575] width 198 height 15
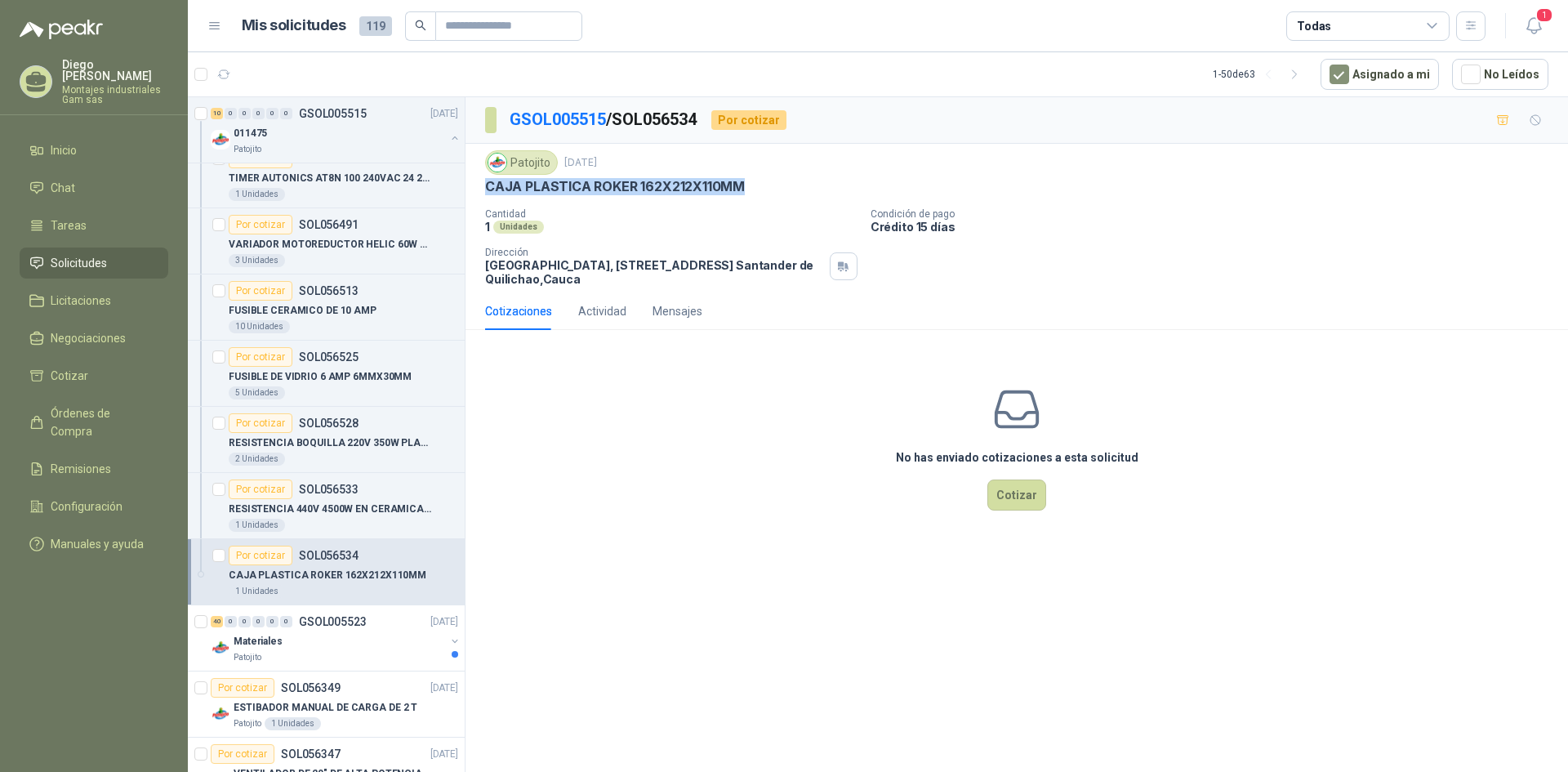
drag, startPoint x: 744, startPoint y: 186, endPoint x: 473, endPoint y: 191, distance: 271.0
click at [473, 191] on div "Patojito [DATE] CAJA PLASTICA ROKER 162X212X110MM Cantidad 1 Unidades Condición…" at bounding box center [1017, 218] width 1103 height 148
copy p "CAJA PLASTICA ROKER 162X212X110MM"
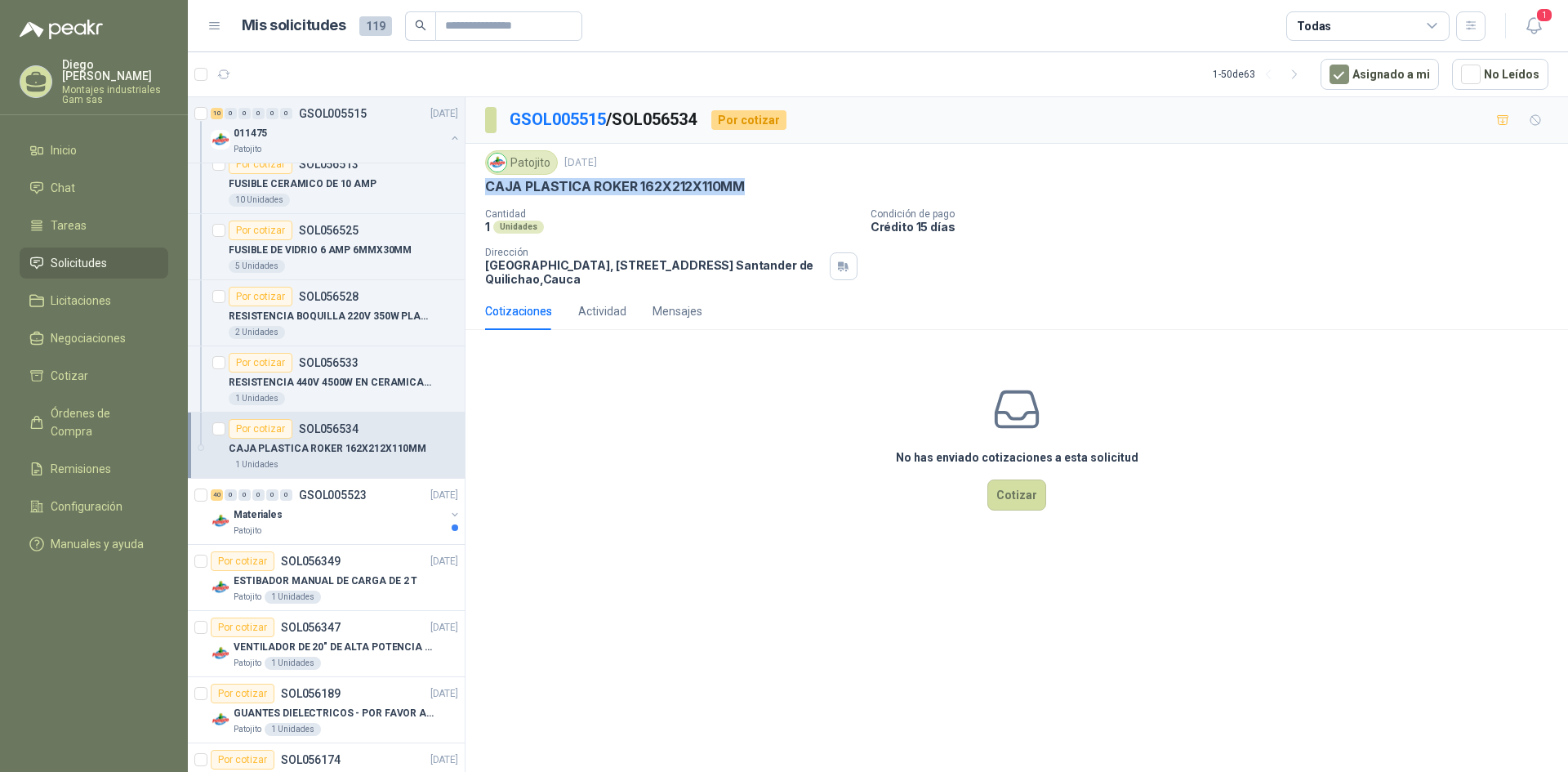
scroll to position [1062, 0]
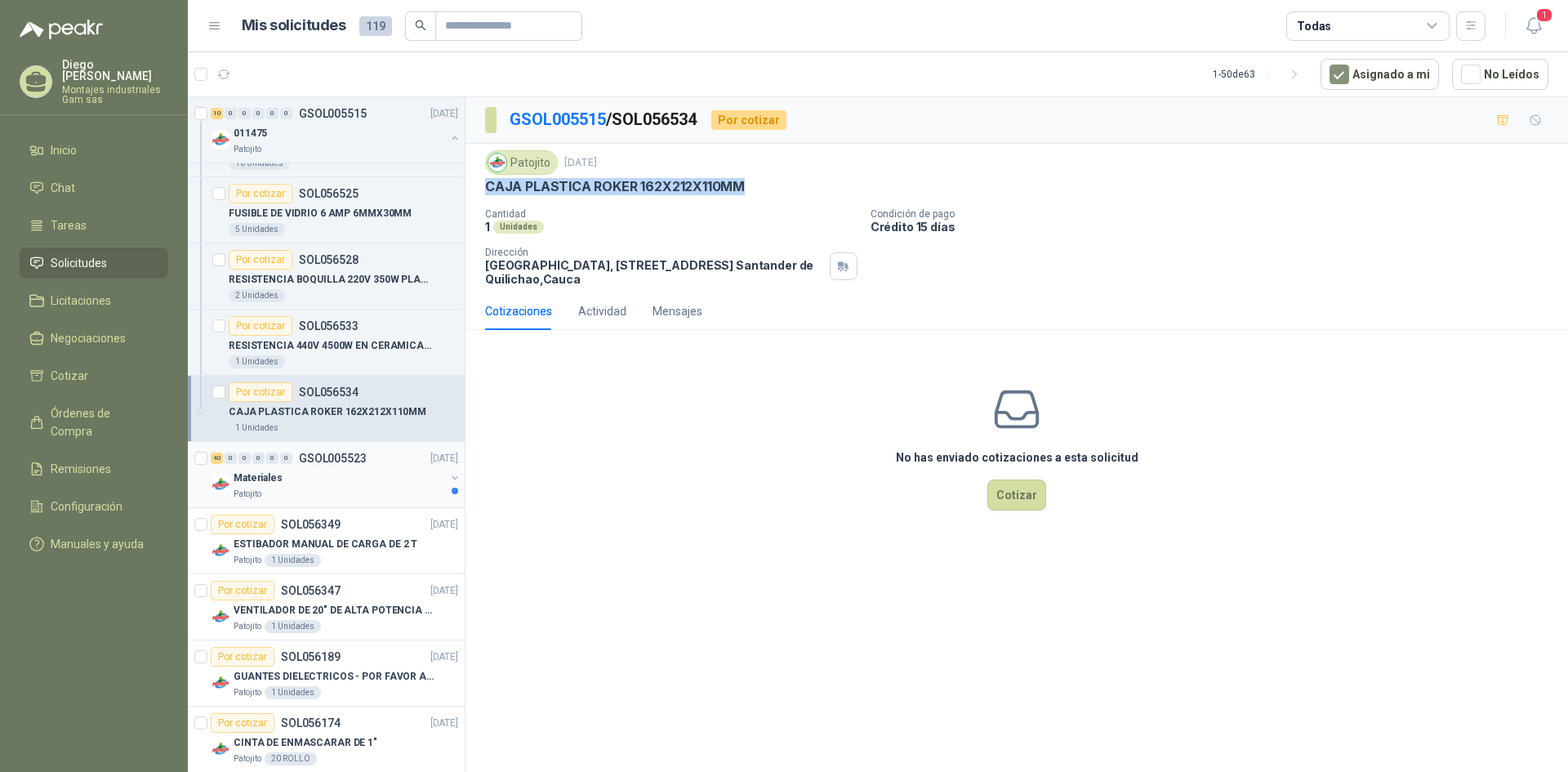
click at [338, 460] on p "GSOL005523" at bounding box center [333, 458] width 67 height 12
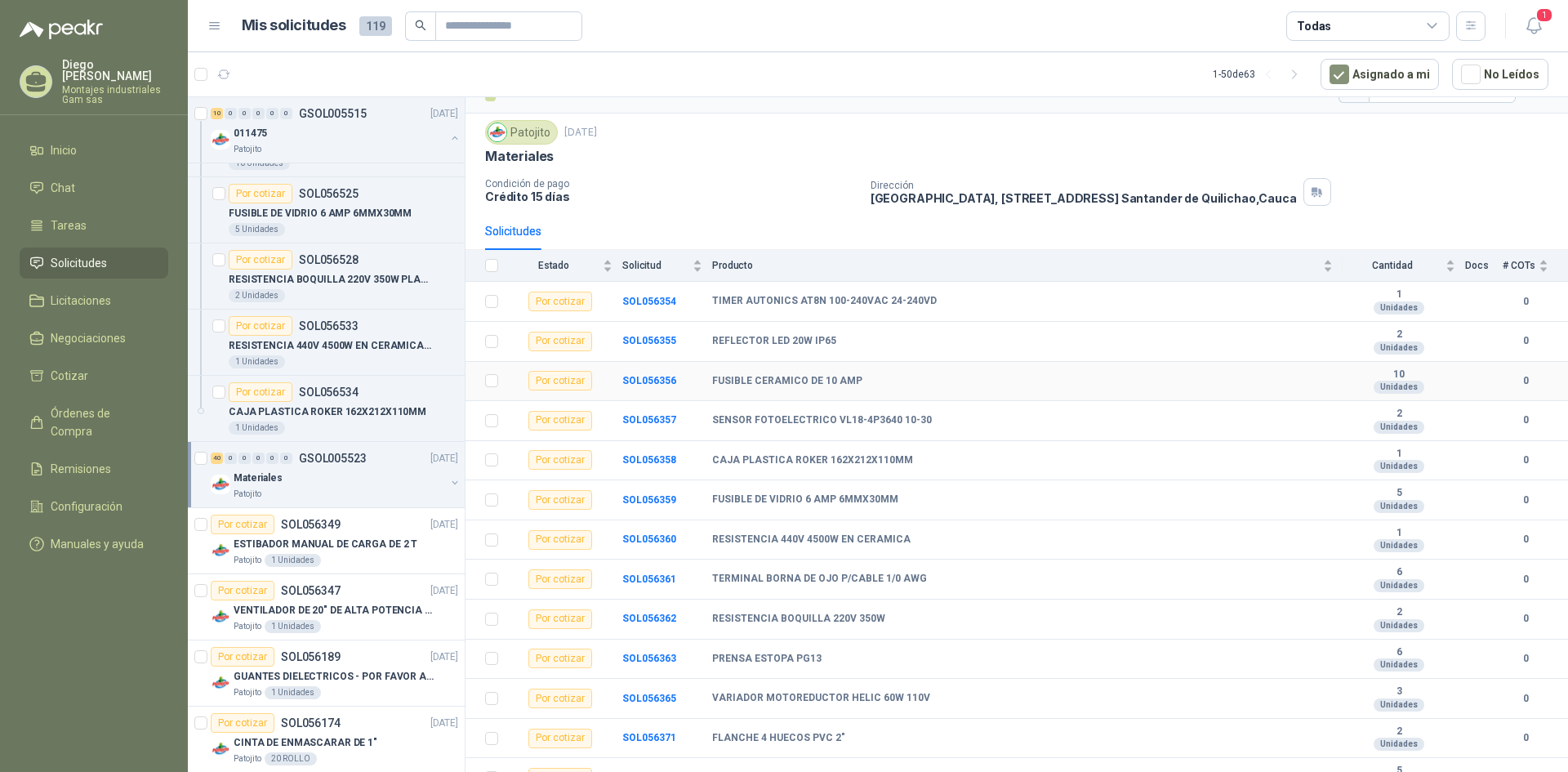
scroll to position [82, 0]
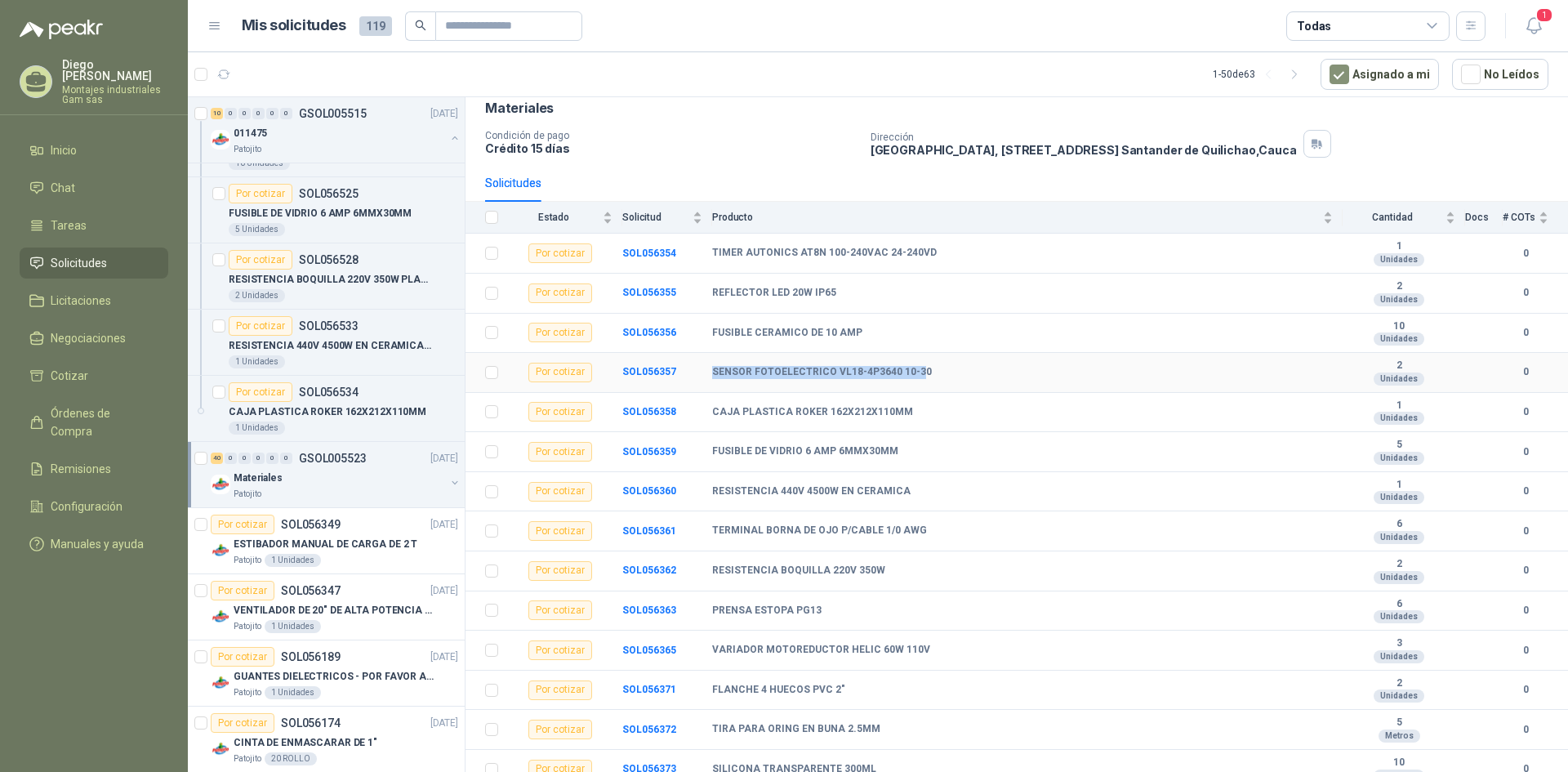
drag, startPoint x: 714, startPoint y: 371, endPoint x: 915, endPoint y: 367, distance: 201.0
click at [915, 367] on b "SENSOR FOTOELECTRICO VL18-4P3640 10-30" at bounding box center [821, 372] width 219 height 13
click at [923, 370] on div "SENSOR FOTOELECTRICO VL18-4P3640 10-30" at bounding box center [1022, 372] width 621 height 13
drag, startPoint x: 719, startPoint y: 371, endPoint x: 891, endPoint y: 377, distance: 172.1
click at [926, 364] on td "SENSOR FOTOELECTRICO VL18-4P3640 10-30" at bounding box center [1027, 372] width 630 height 40
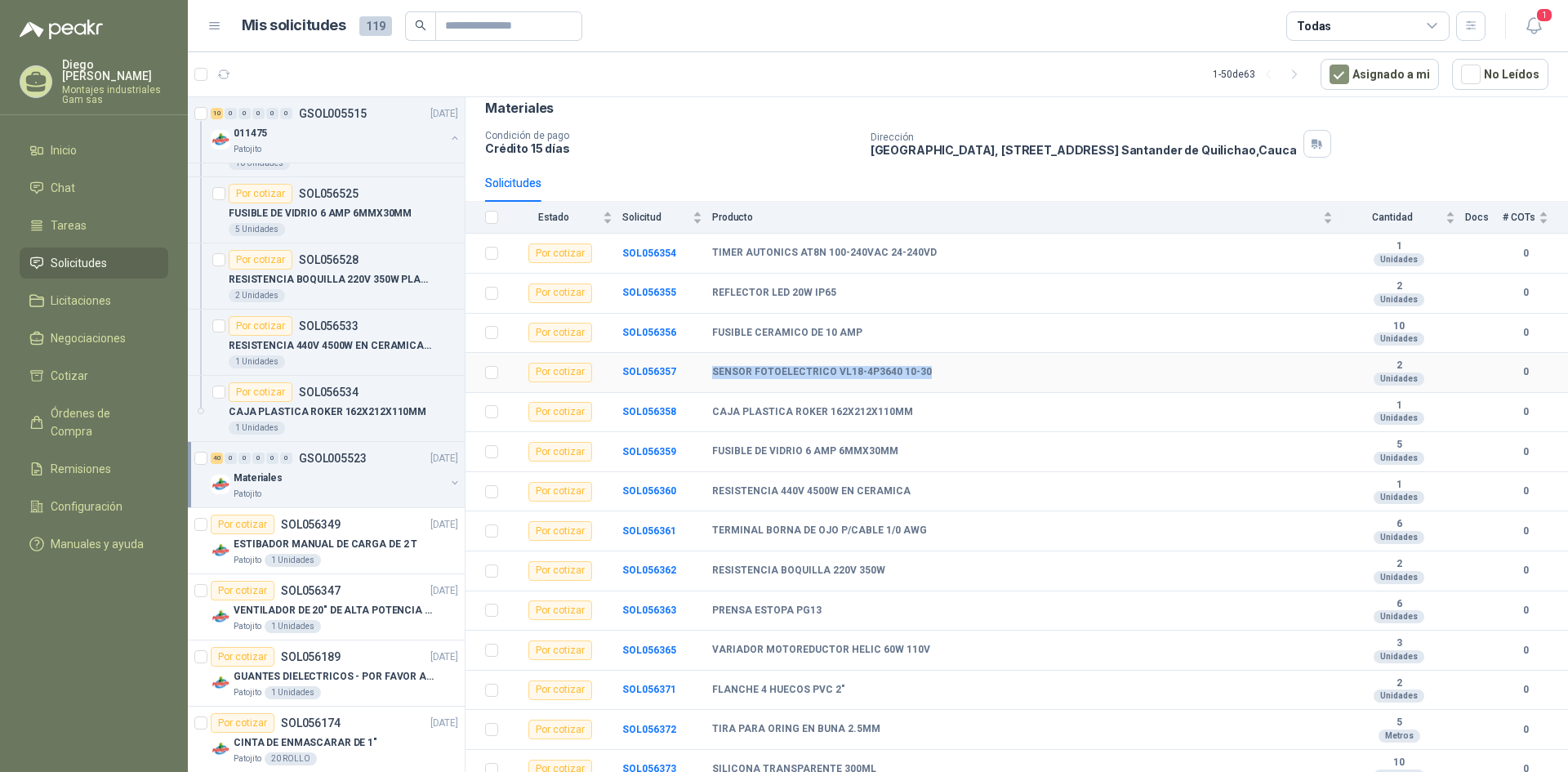
copy b "SENSOR FOTOELECTRICO VL18-4P3640 10-30"
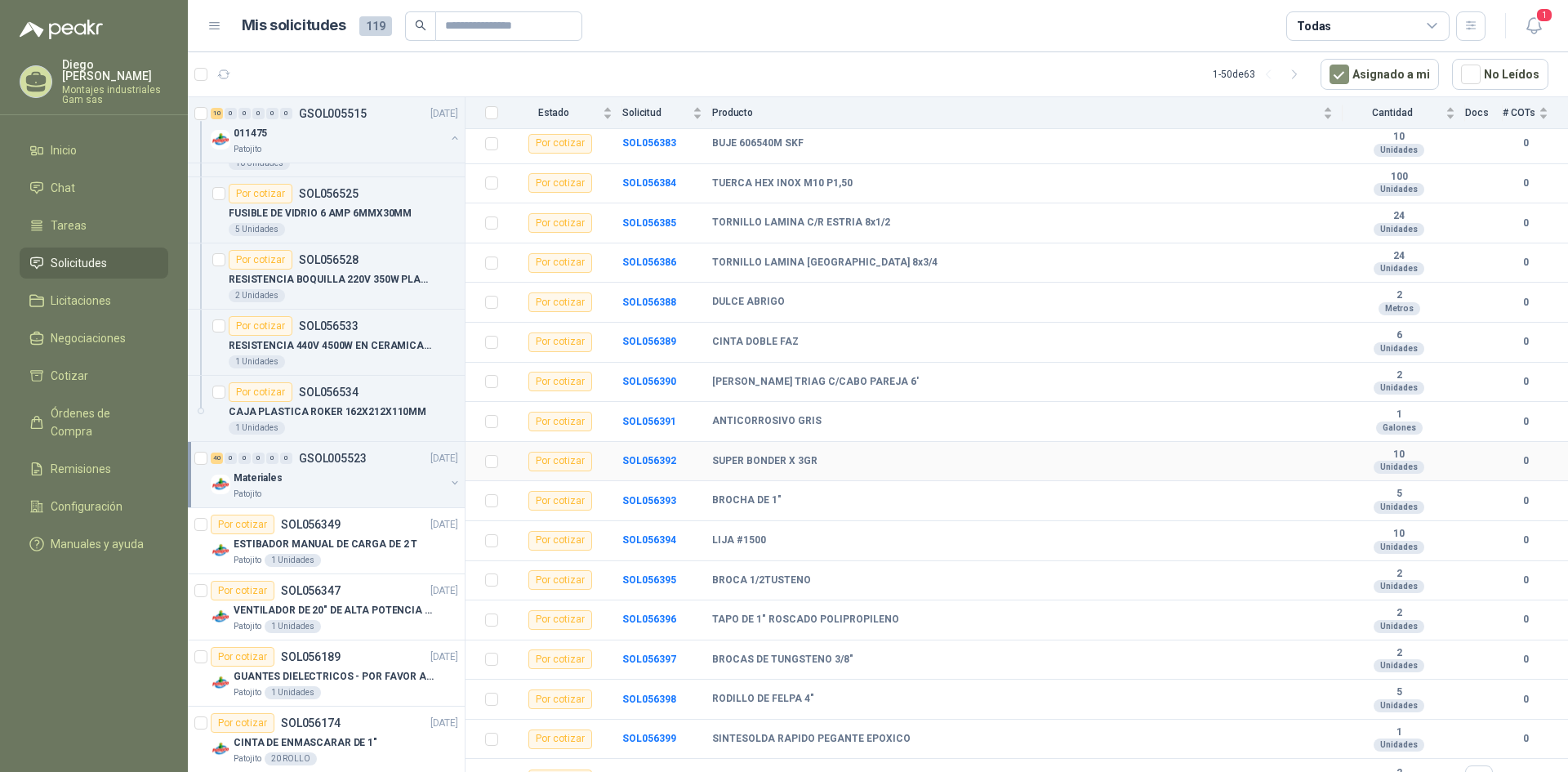
scroll to position [1127, 0]
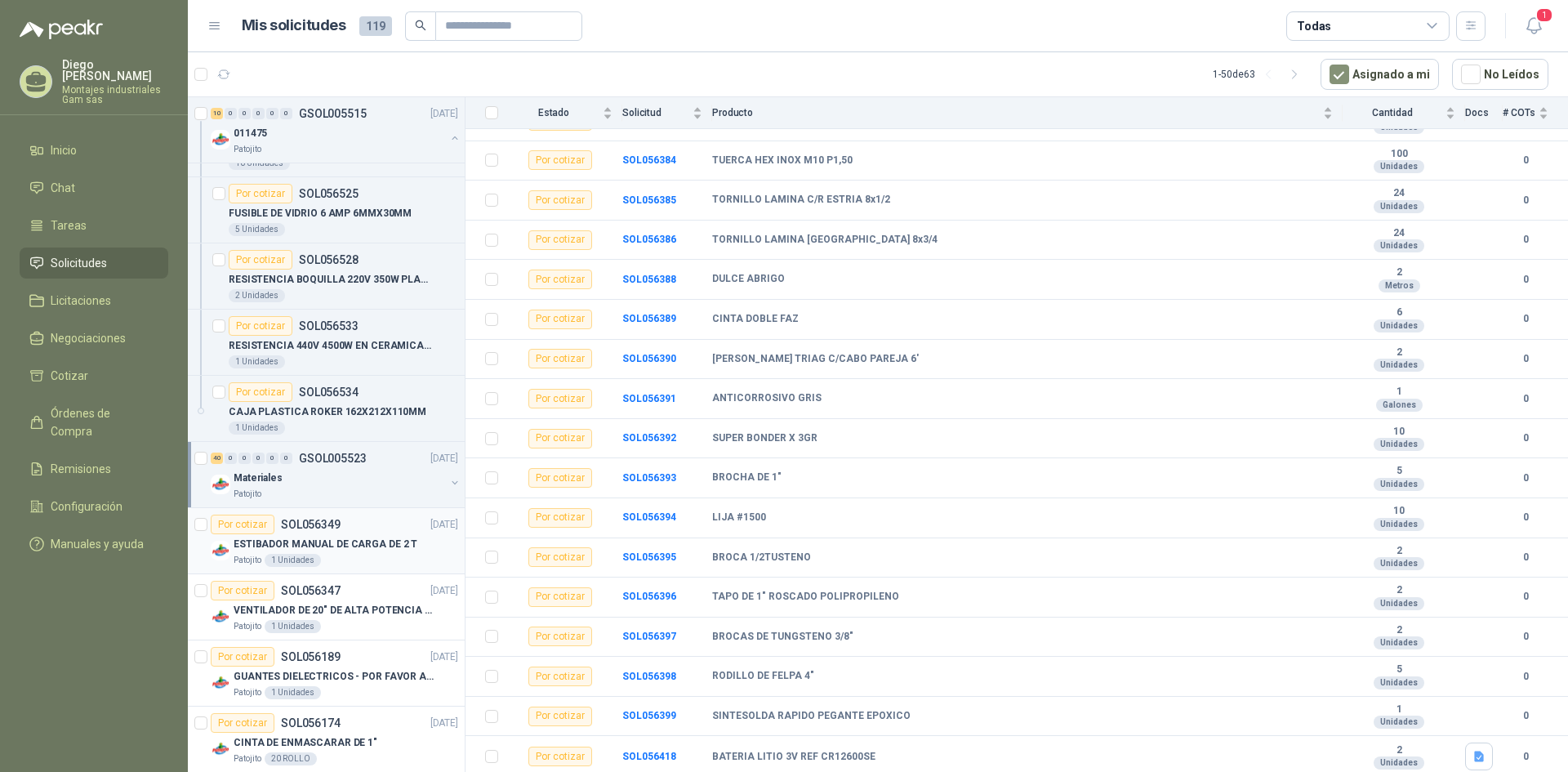
click at [362, 545] on p "ESTIBADOR MANUAL DE CARGA DE 2 T" at bounding box center [325, 544] width 184 height 15
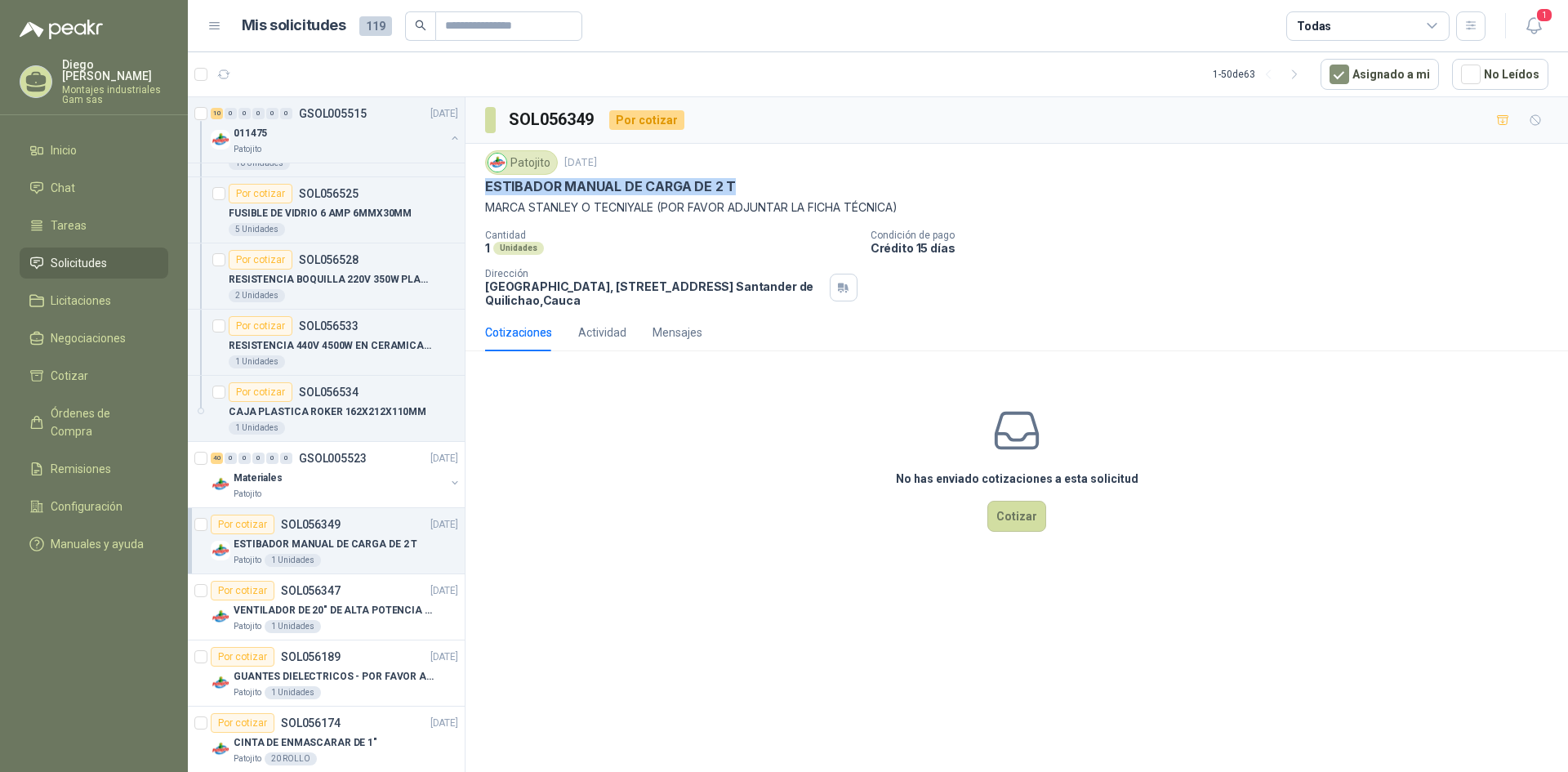
drag, startPoint x: 485, startPoint y: 182, endPoint x: 731, endPoint y: 185, distance: 246.0
click at [731, 185] on p "ESTIBADOR MANUAL DE CARGA DE 2 T" at bounding box center [610, 187] width 250 height 17
copy p "ESTIBADOR MANUAL DE CARGA DE 2 T"
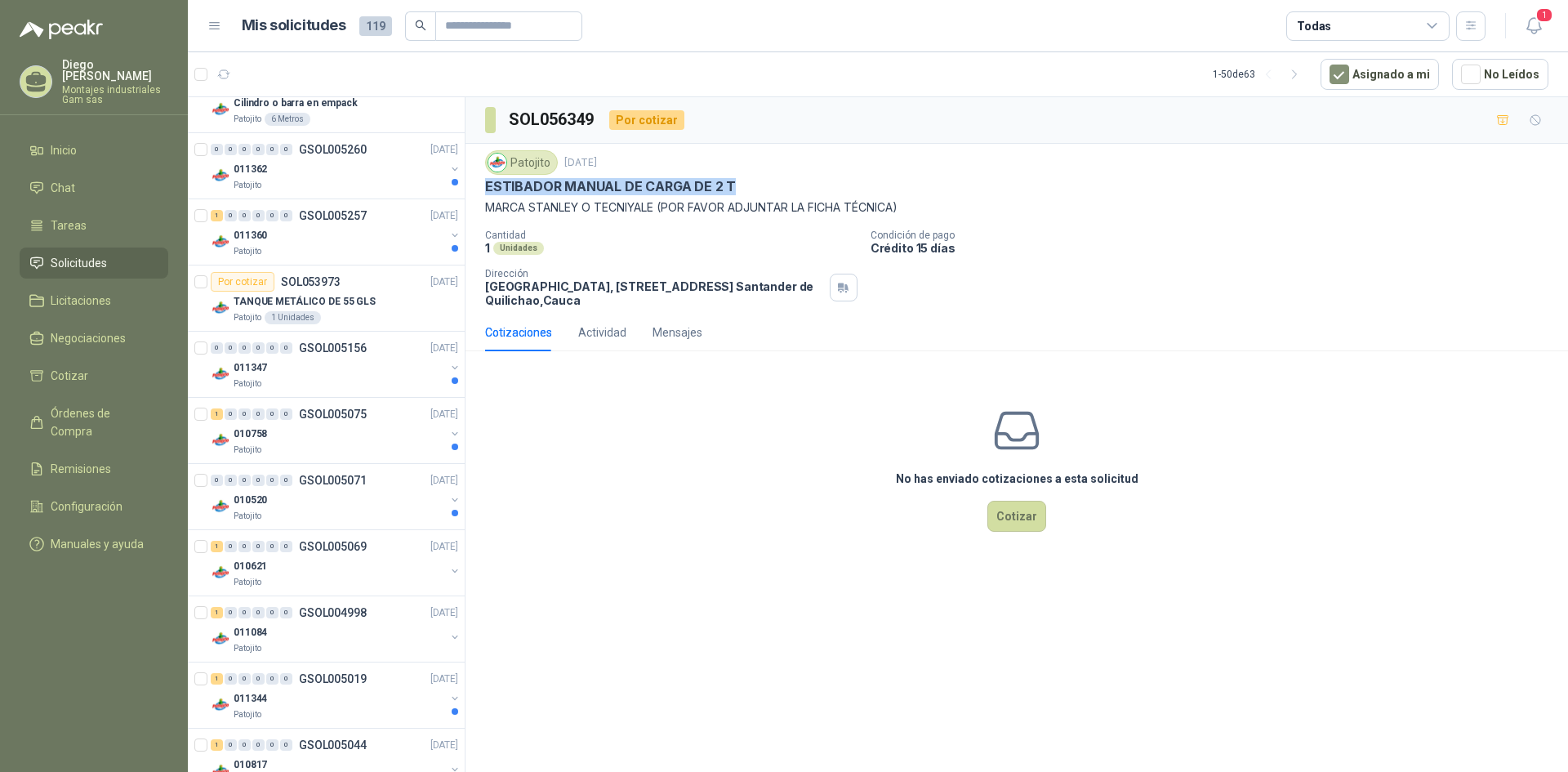
scroll to position [2766, 0]
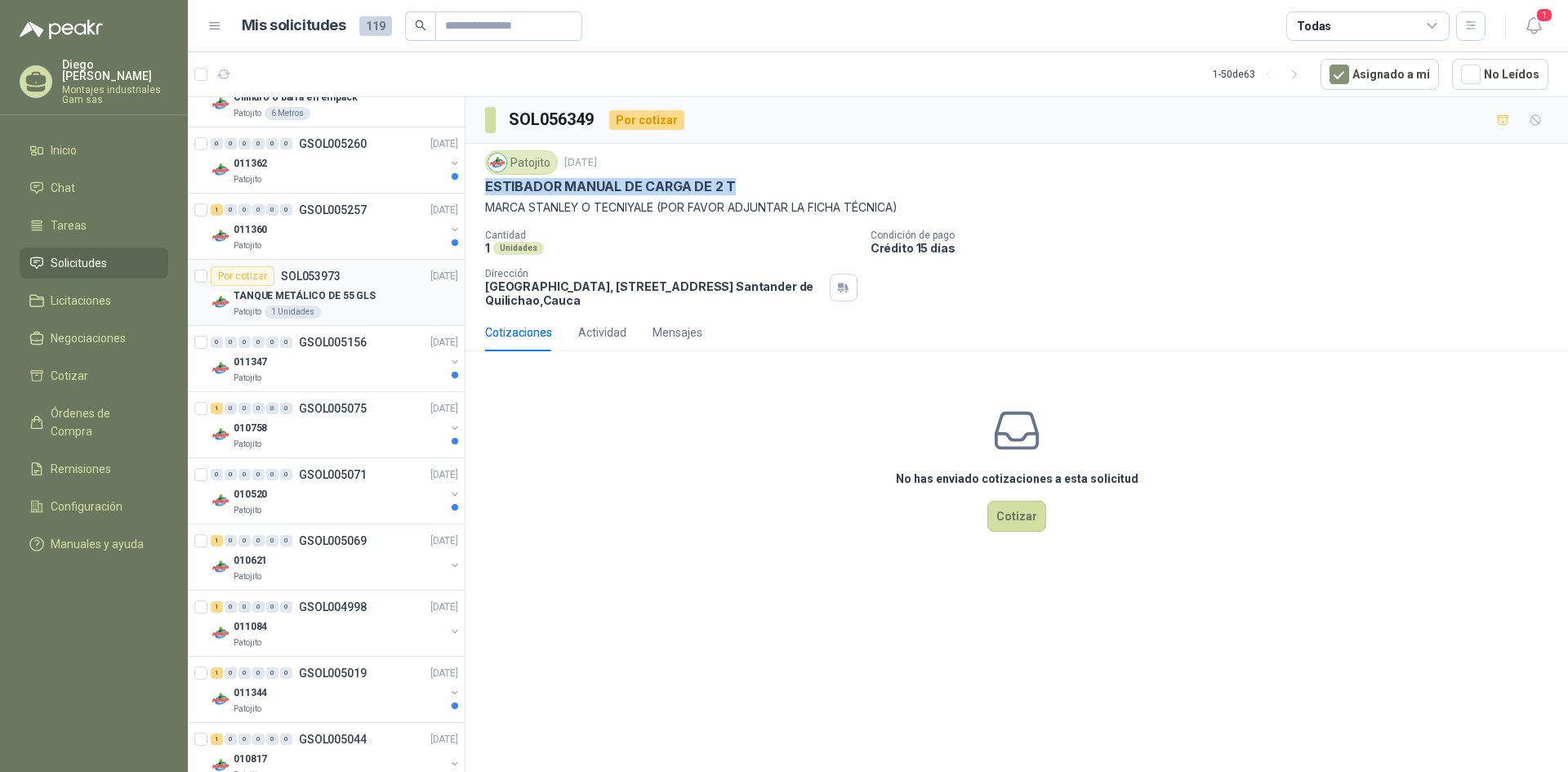
click at [353, 285] on div "Por cotizar SOL053973 [DATE]" at bounding box center [334, 276] width 248 height 20
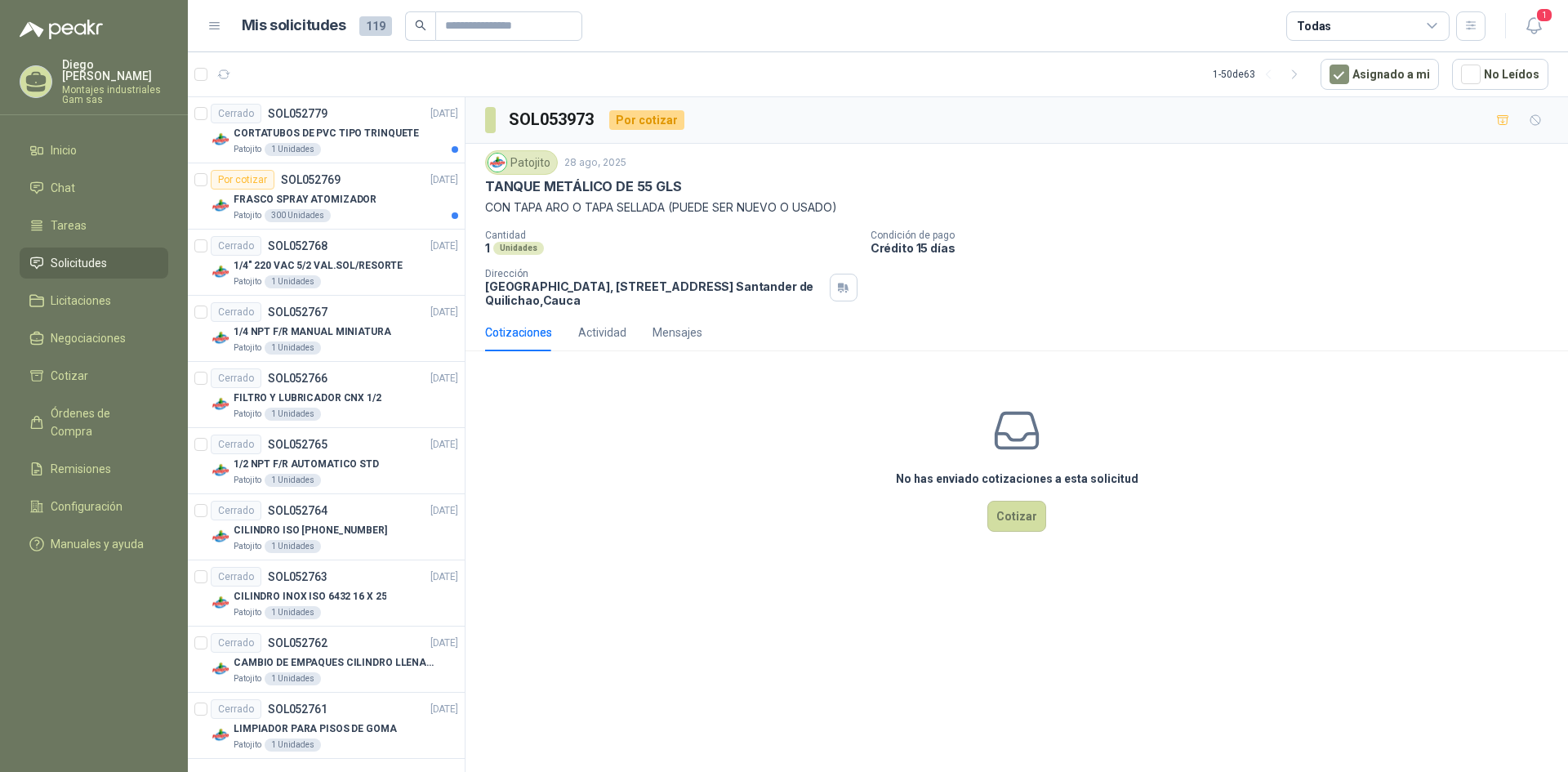
scroll to position [3463, 0]
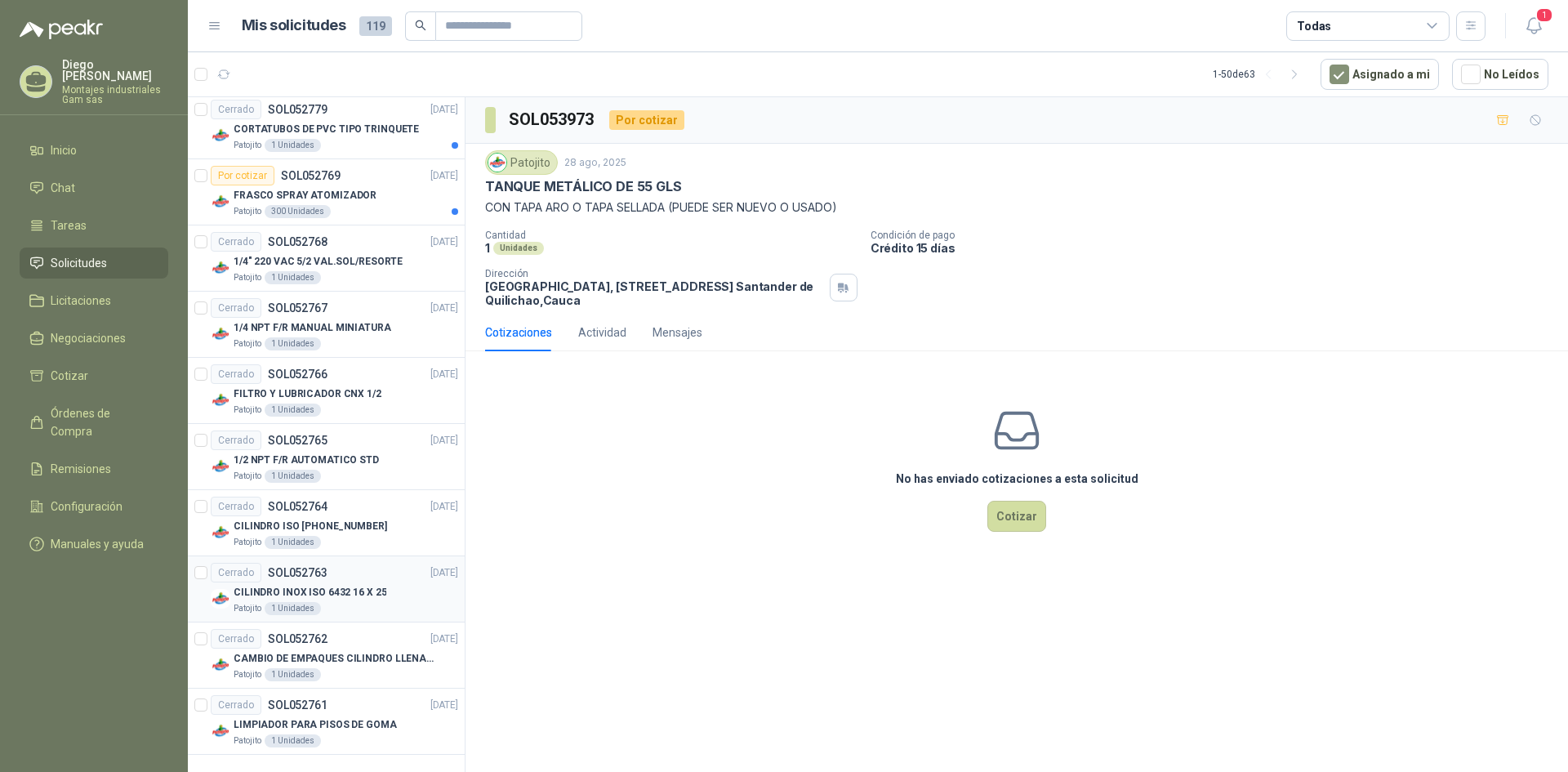
click at [327, 593] on p "CILINDRO INOX ISO 6432 16 X 25" at bounding box center [310, 593] width 153 height 15
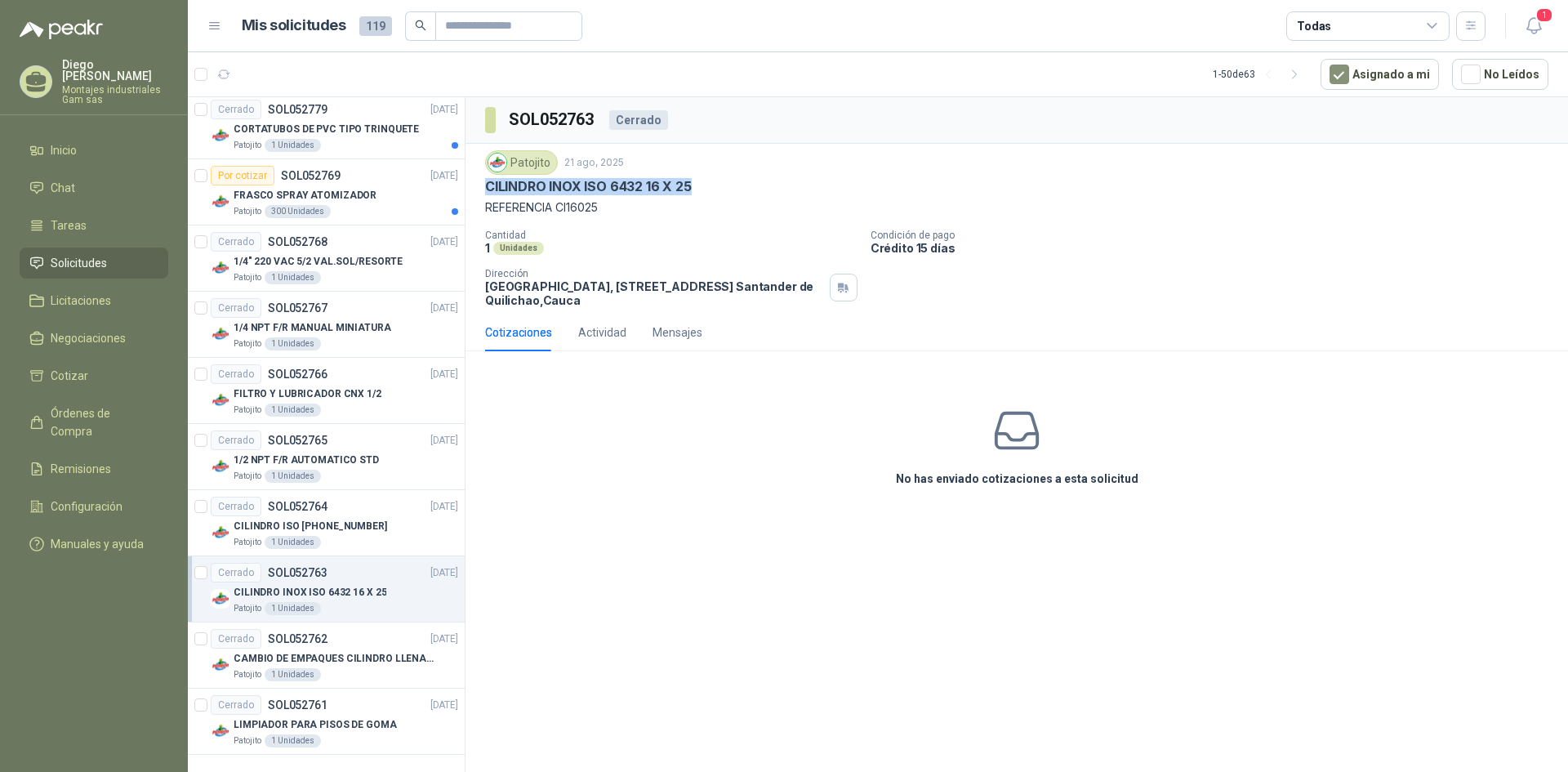
drag, startPoint x: 488, startPoint y: 187, endPoint x: 700, endPoint y: 184, distance: 212.0
click at [700, 184] on div "CILINDRO INOX ISO 6432 16 X 25" at bounding box center [1016, 187] width 1063 height 17
copy p "CILINDRO INOX ISO 6432 16 X 25"
click at [1049, 88] on article "1 - 50 de 63 Asignado a mi No Leídos" at bounding box center [878, 75] width 1380 height 44
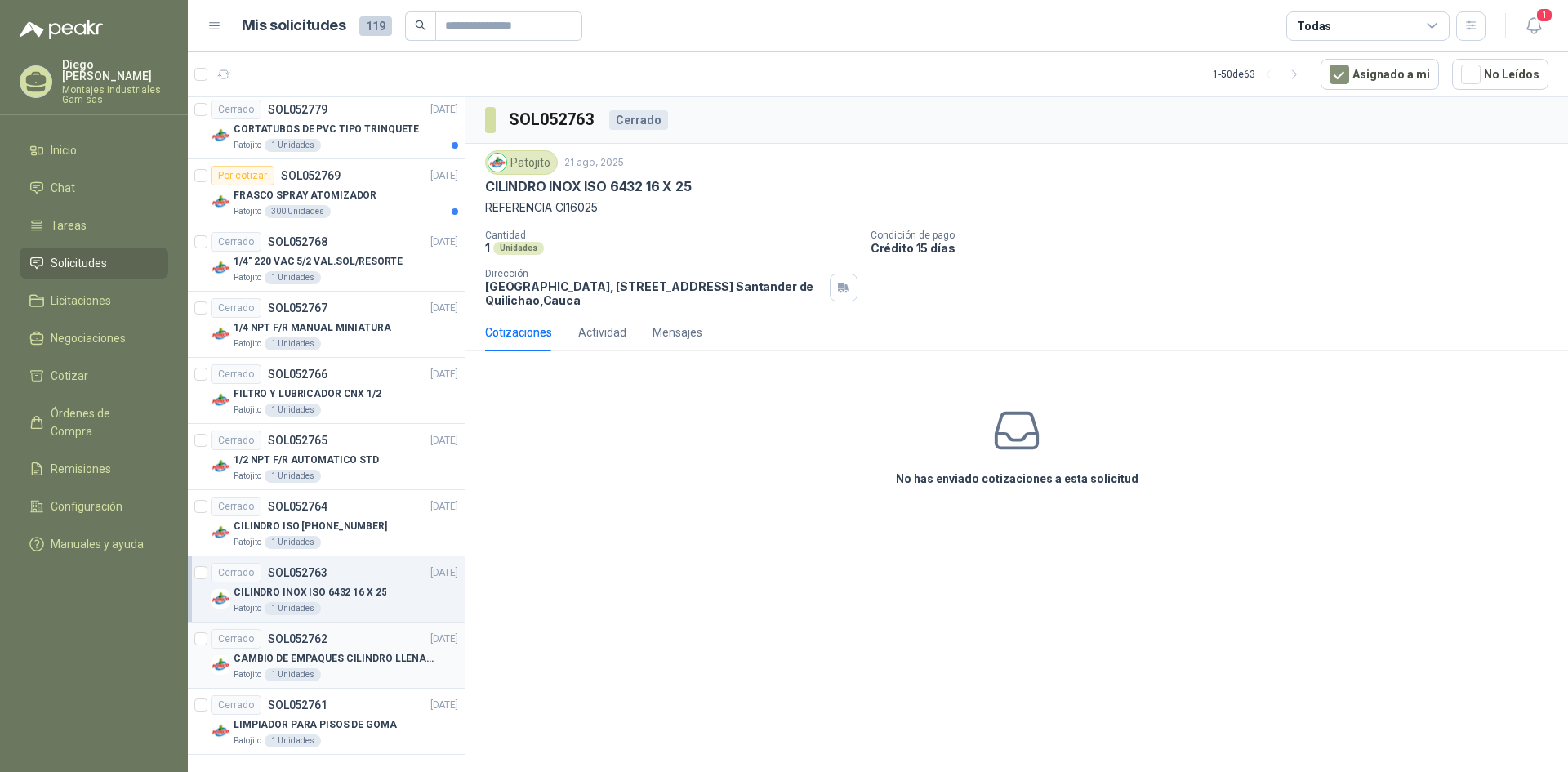
click at [360, 662] on p "CAMBIO DE EMPAQUES CILINDRO LLENADORA MANUALNUAL" at bounding box center [335, 658] width 203 height 15
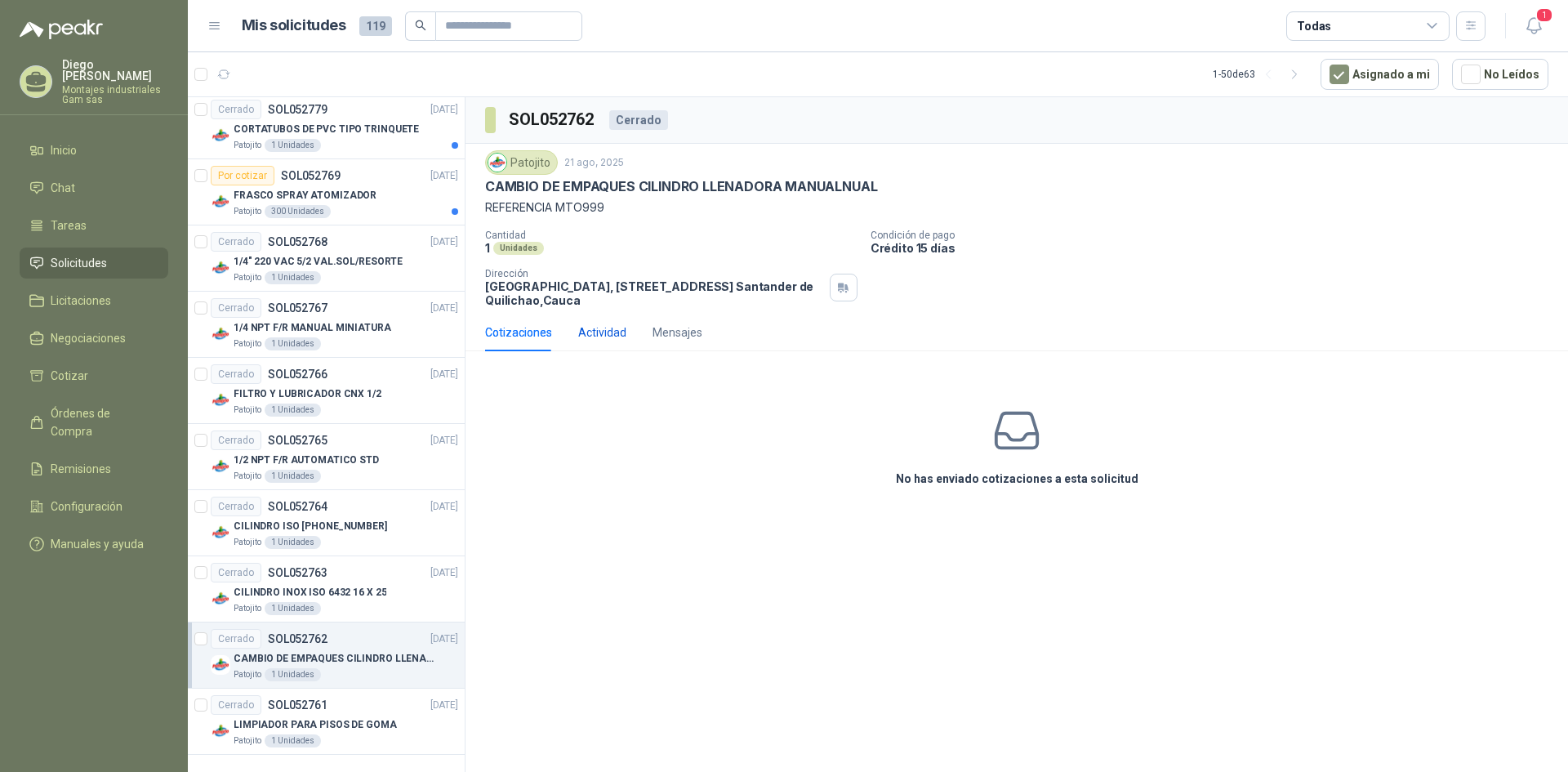
click at [607, 332] on div "Actividad" at bounding box center [602, 332] width 48 height 18
